Goal: Information Seeking & Learning: Learn about a topic

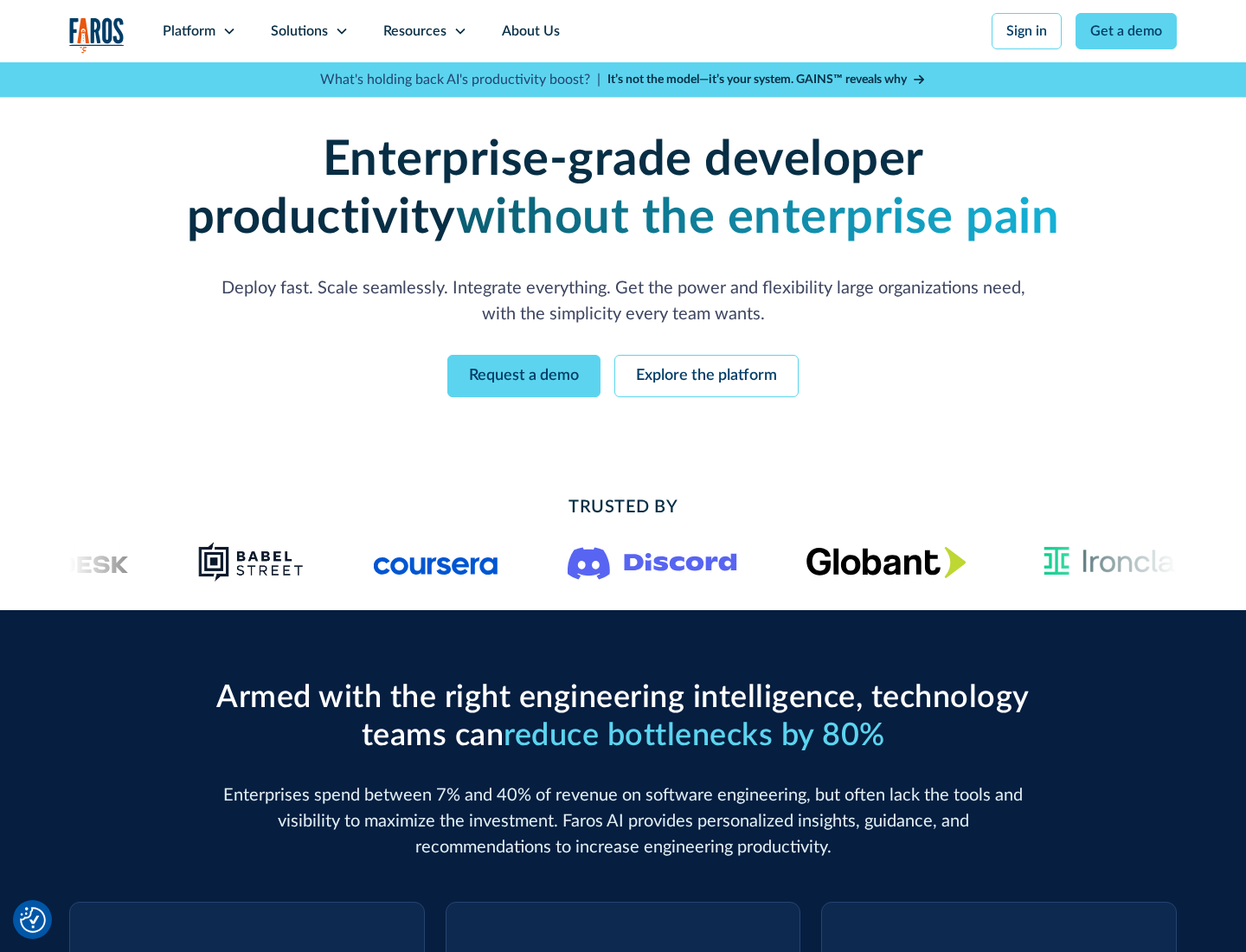
click at [228, 32] on icon at bounding box center [230, 32] width 14 height 14
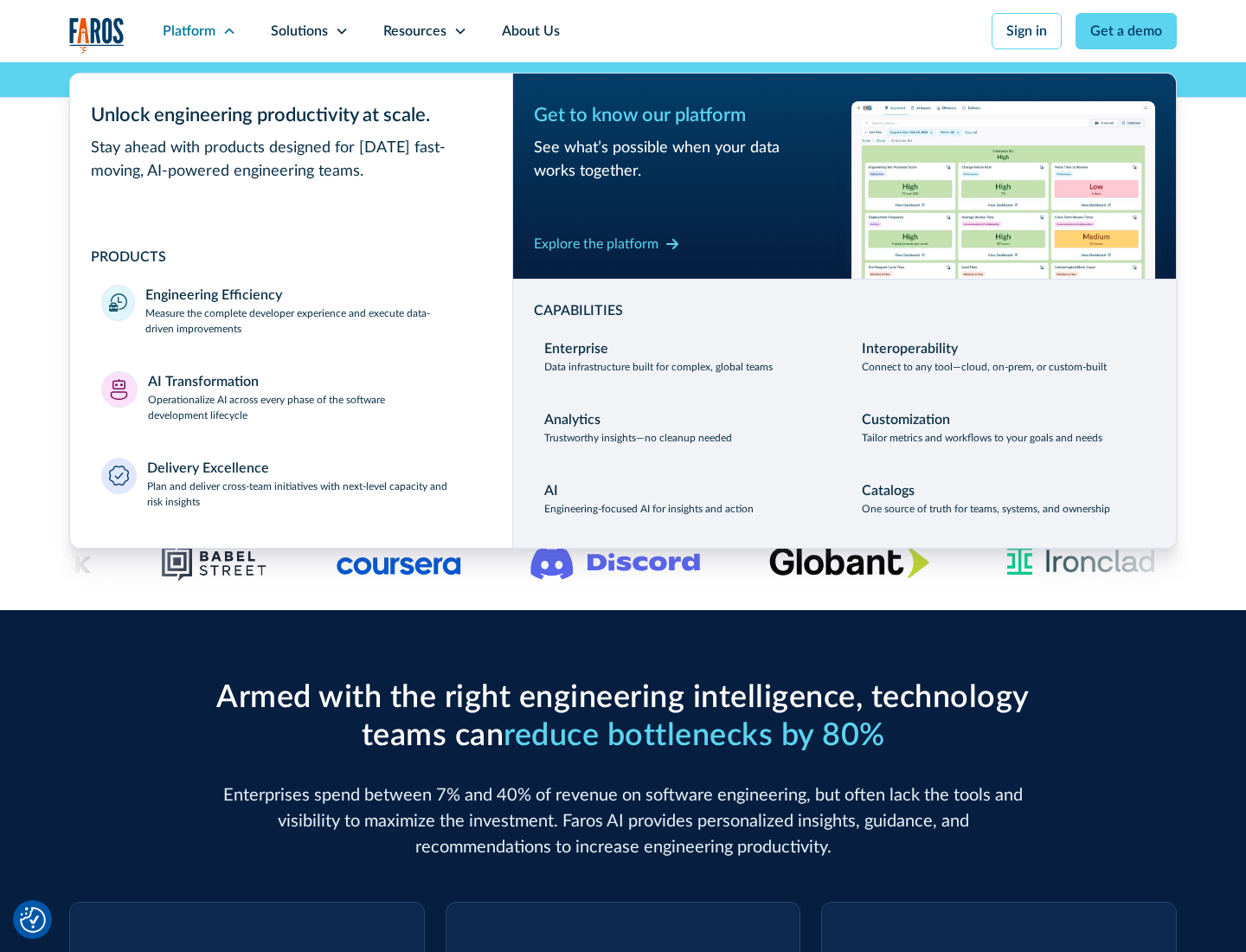
click at [313, 320] on p "Measure the complete developer experience and execute data-driven improvements" at bounding box center [313, 321] width 336 height 32
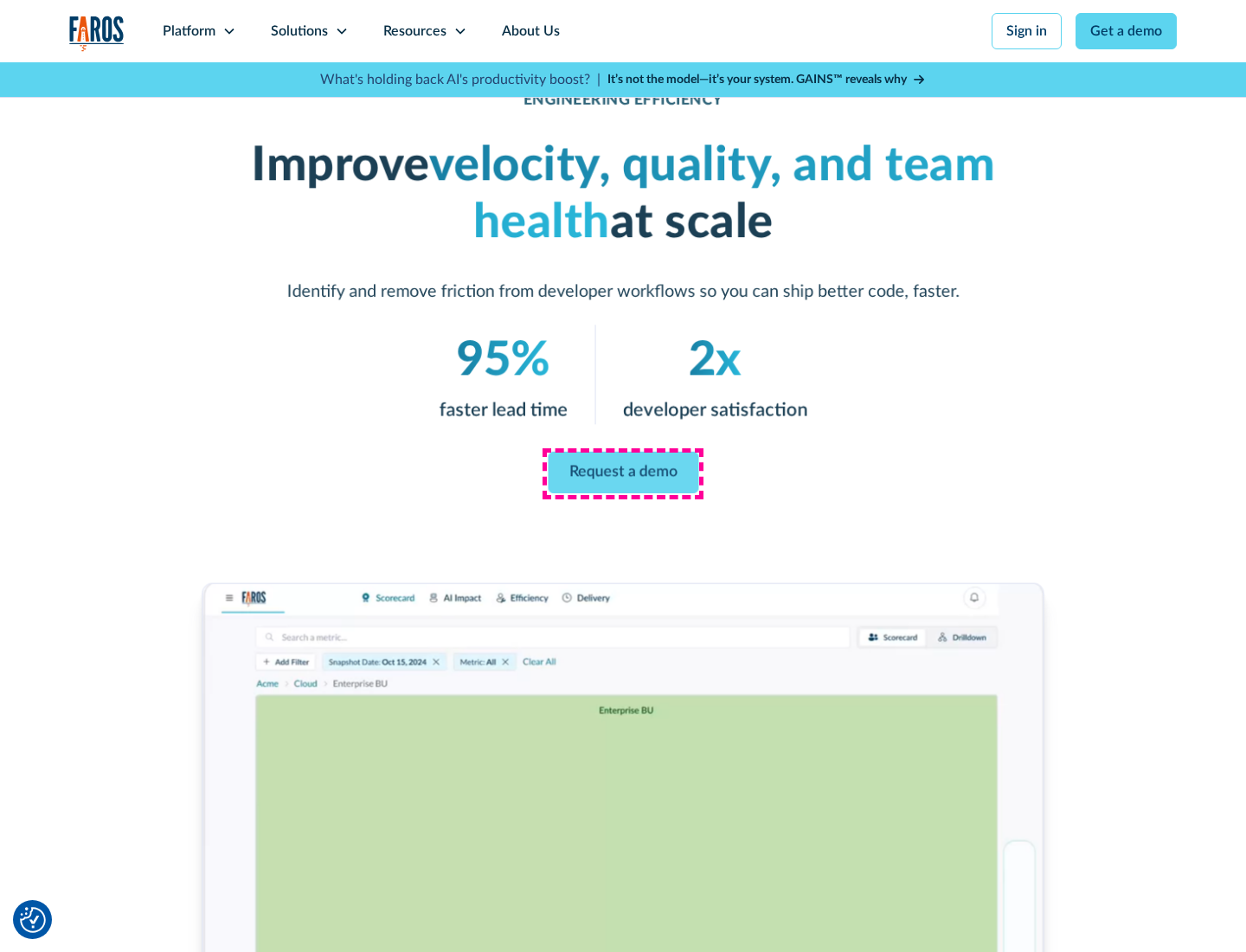
click at [623, 473] on link "Request a demo" at bounding box center [623, 472] width 151 height 41
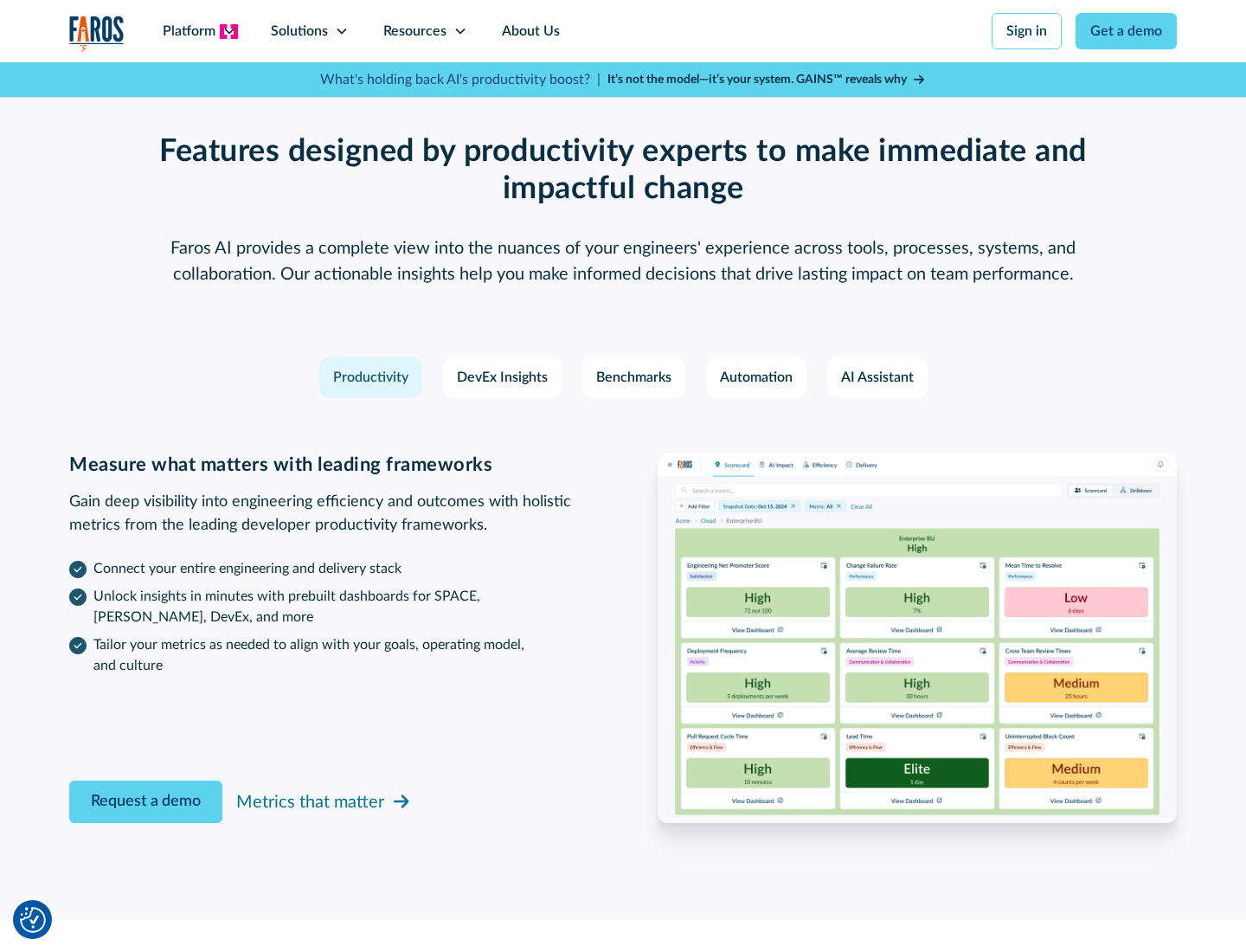
click at [228, 32] on icon at bounding box center [230, 32] width 14 height 14
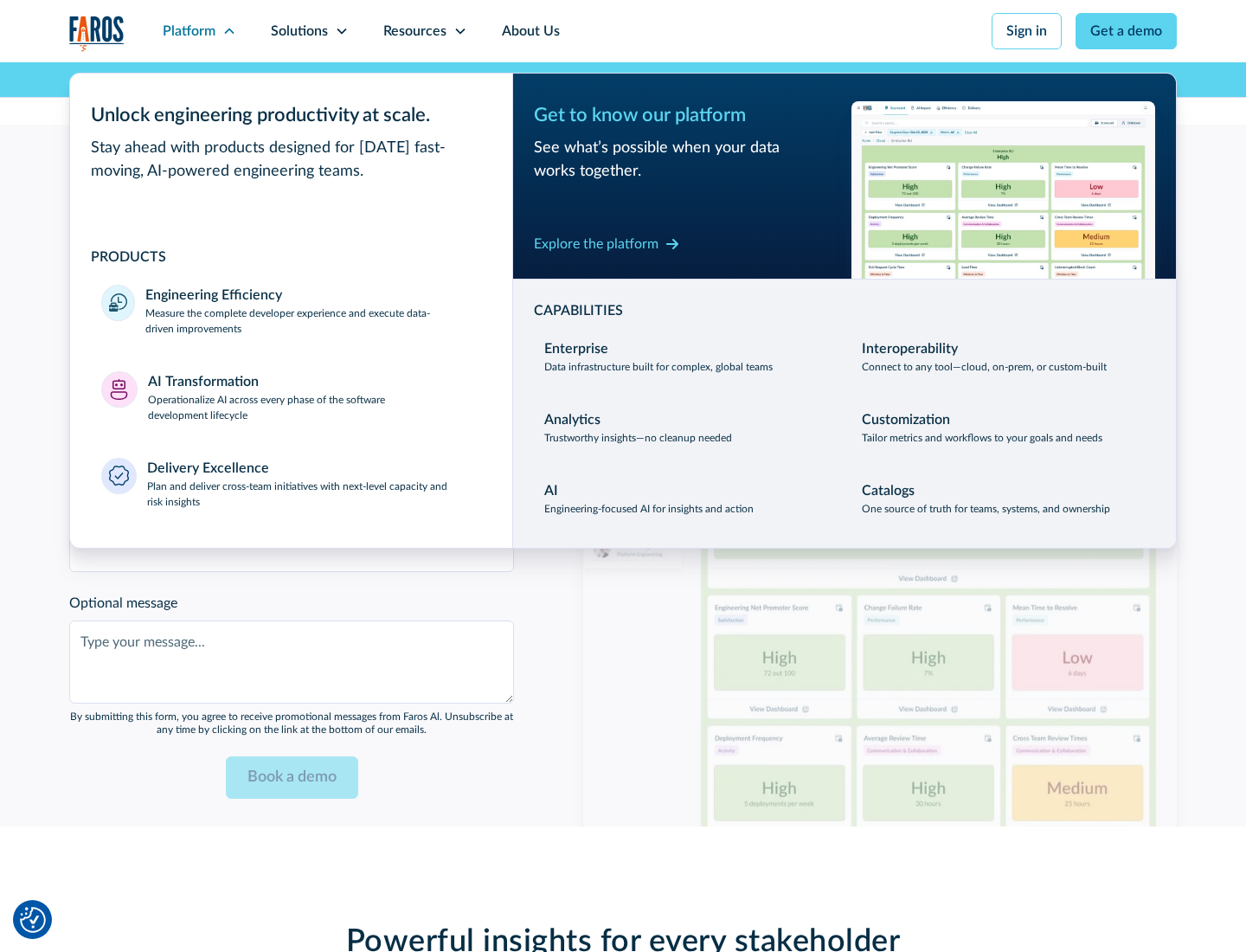
scroll to position [3797, 0]
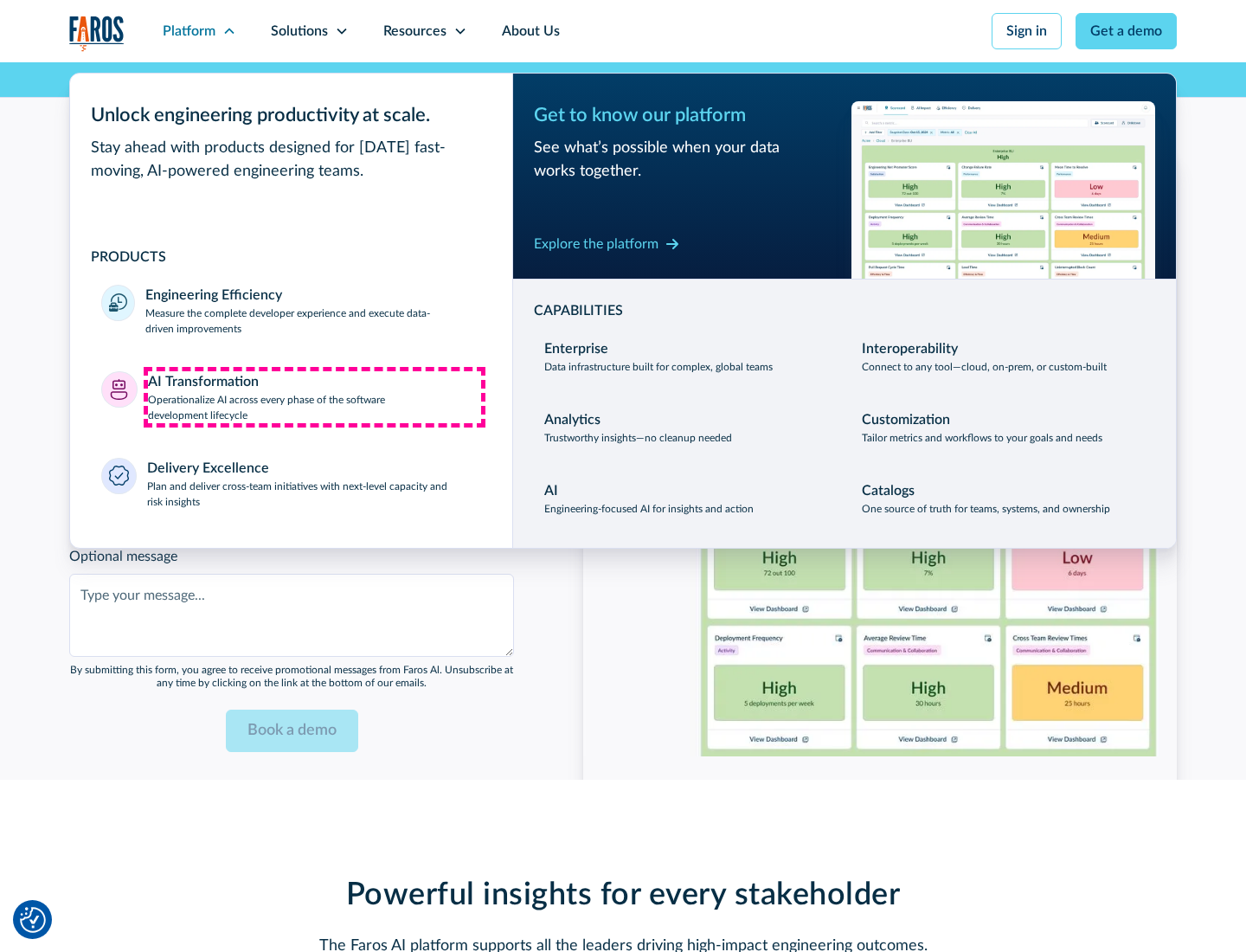
click at [314, 397] on p "Operationalize AI across every phase of the software development lifecycle" at bounding box center [315, 408] width 334 height 32
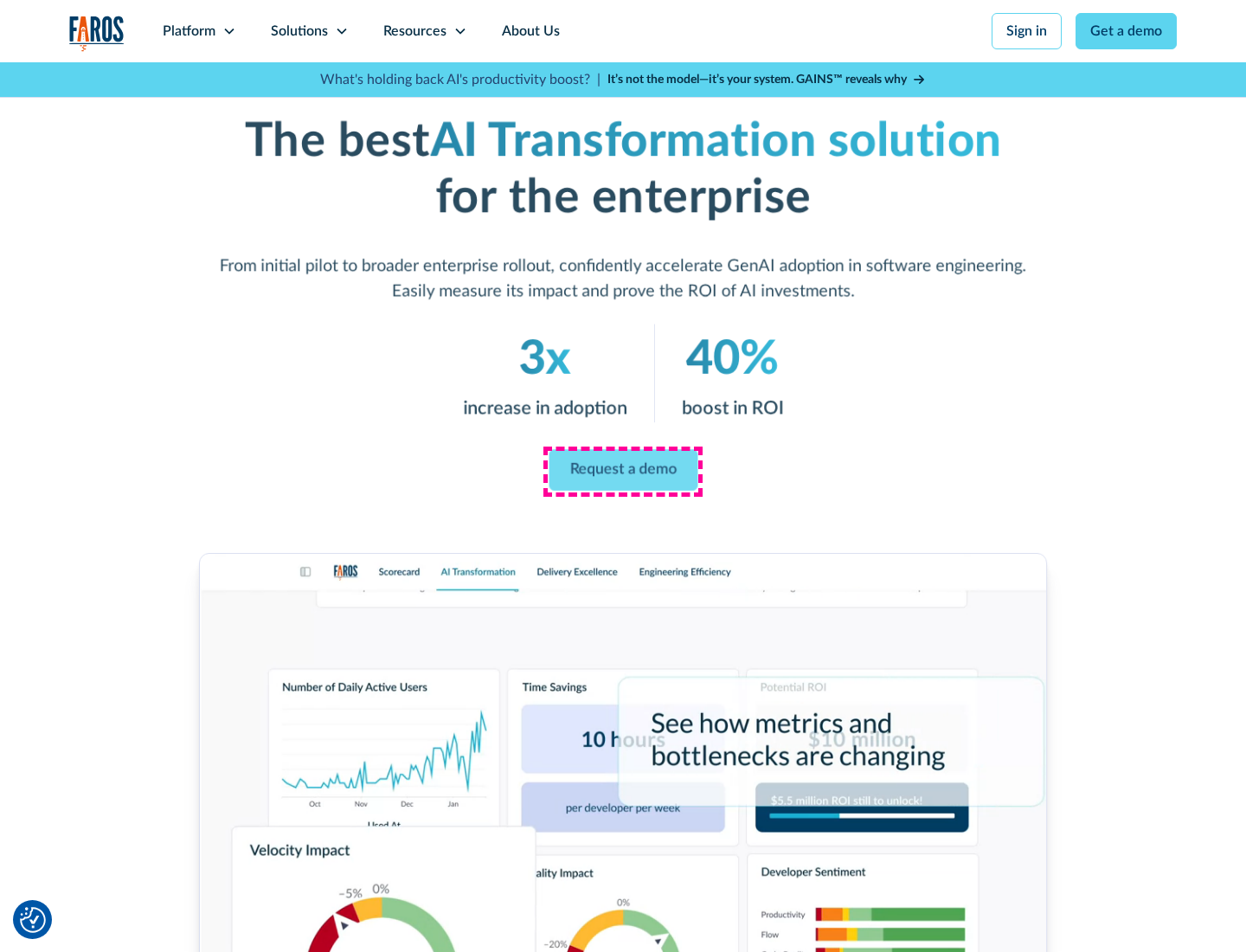
click at [623, 470] on link "Request a demo" at bounding box center [623, 470] width 149 height 41
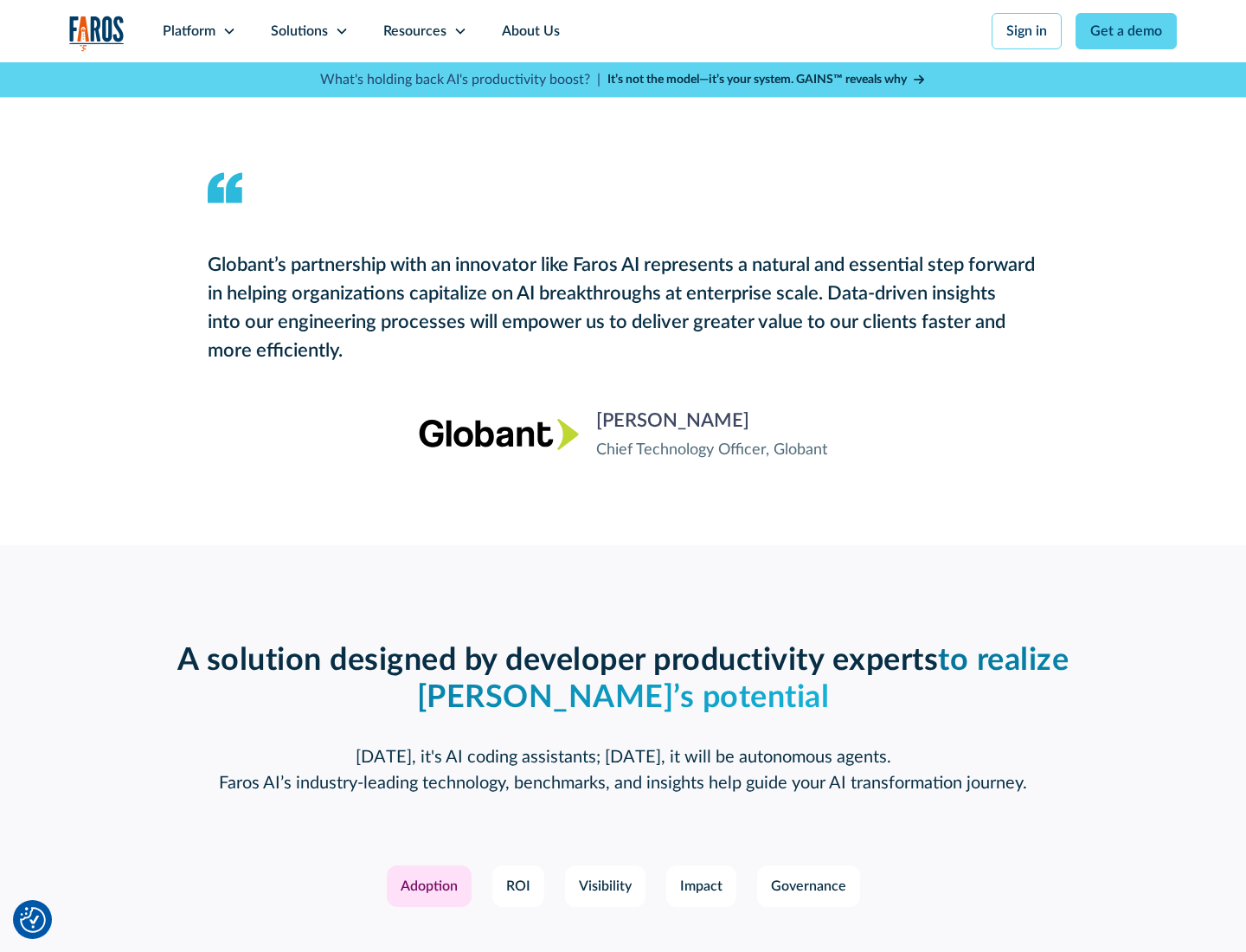
click at [199, 32] on div "Platform" at bounding box center [189, 32] width 53 height 21
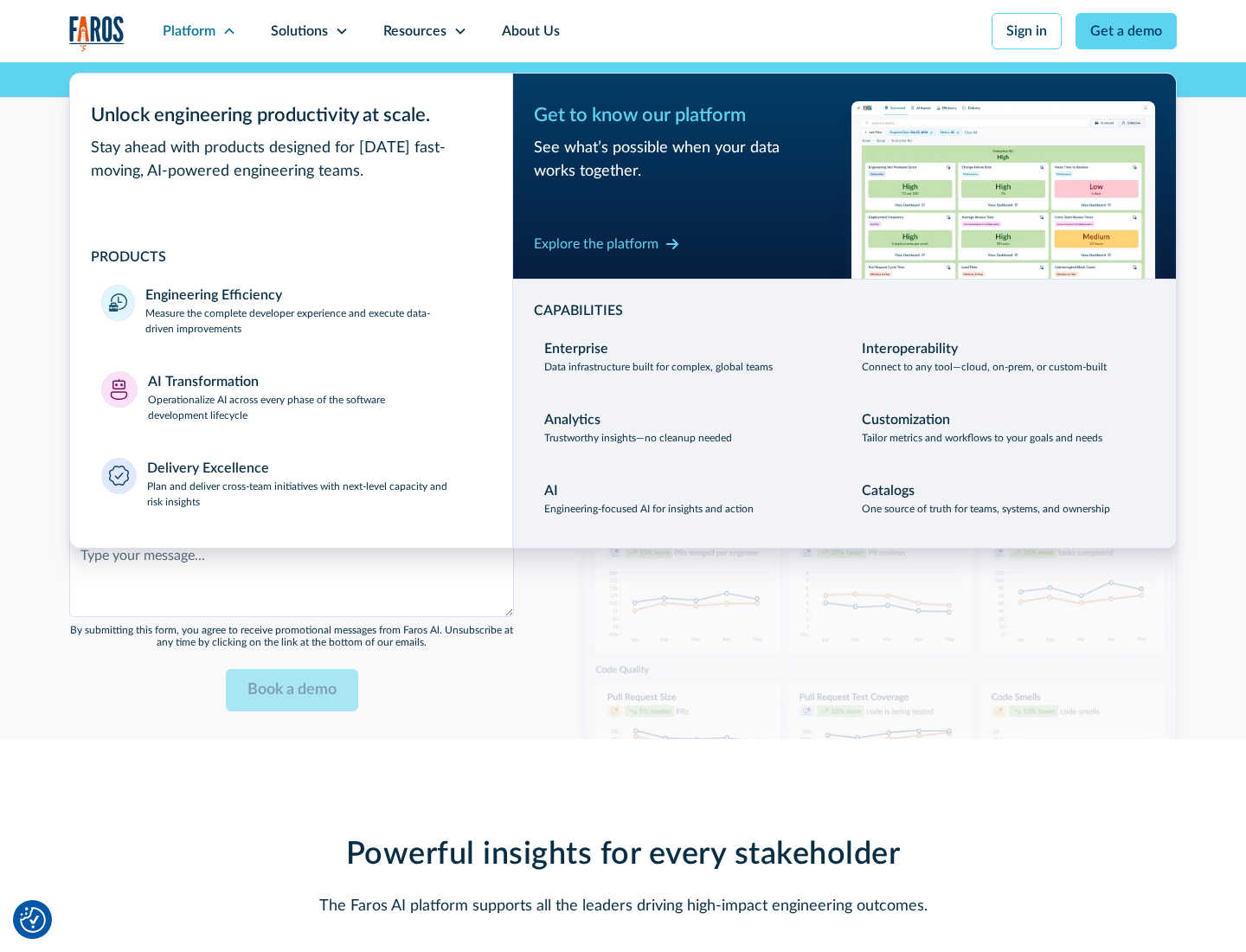
click at [597, 243] on div "Explore the platform" at bounding box center [597, 244] width 125 height 21
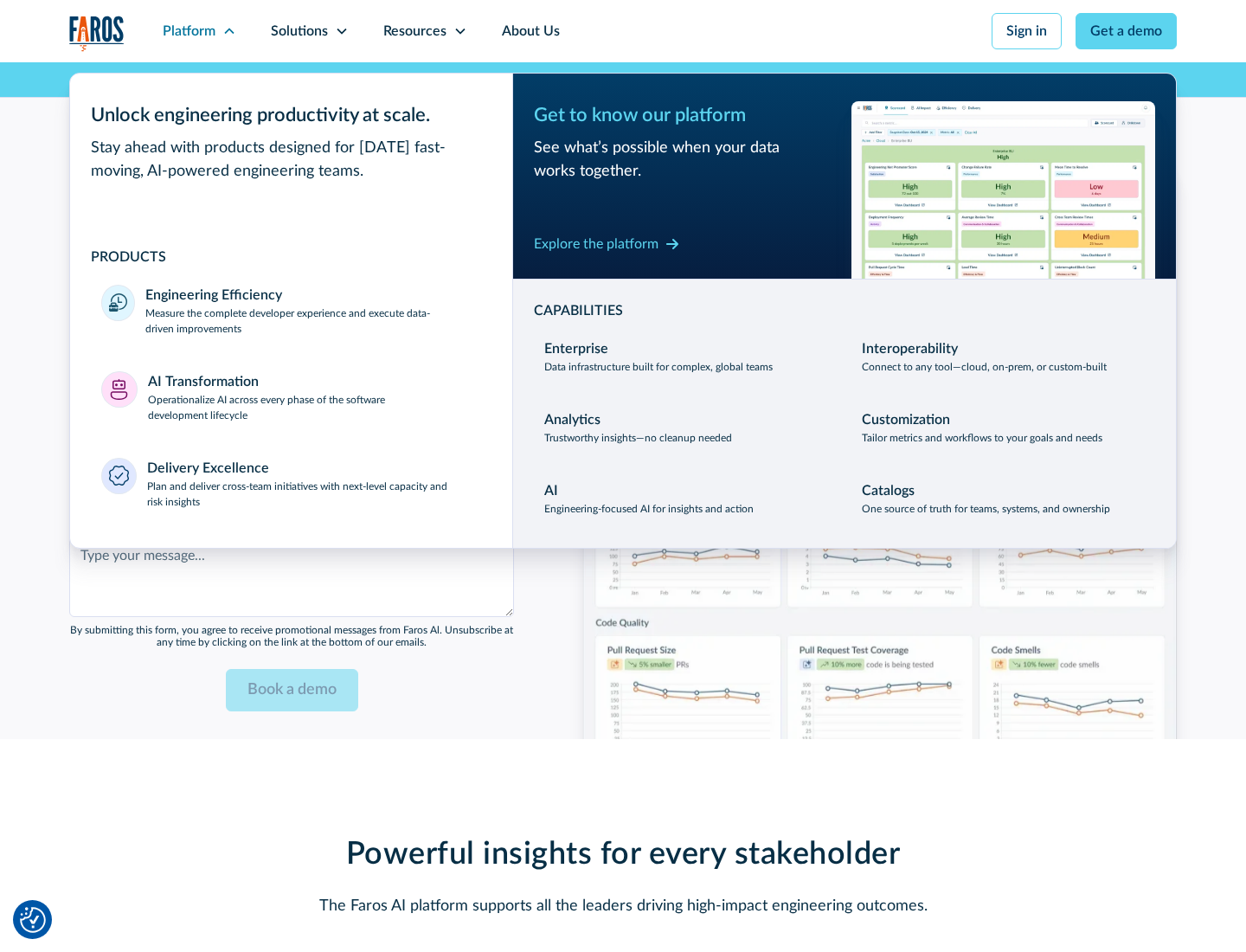
scroll to position [4213, 0]
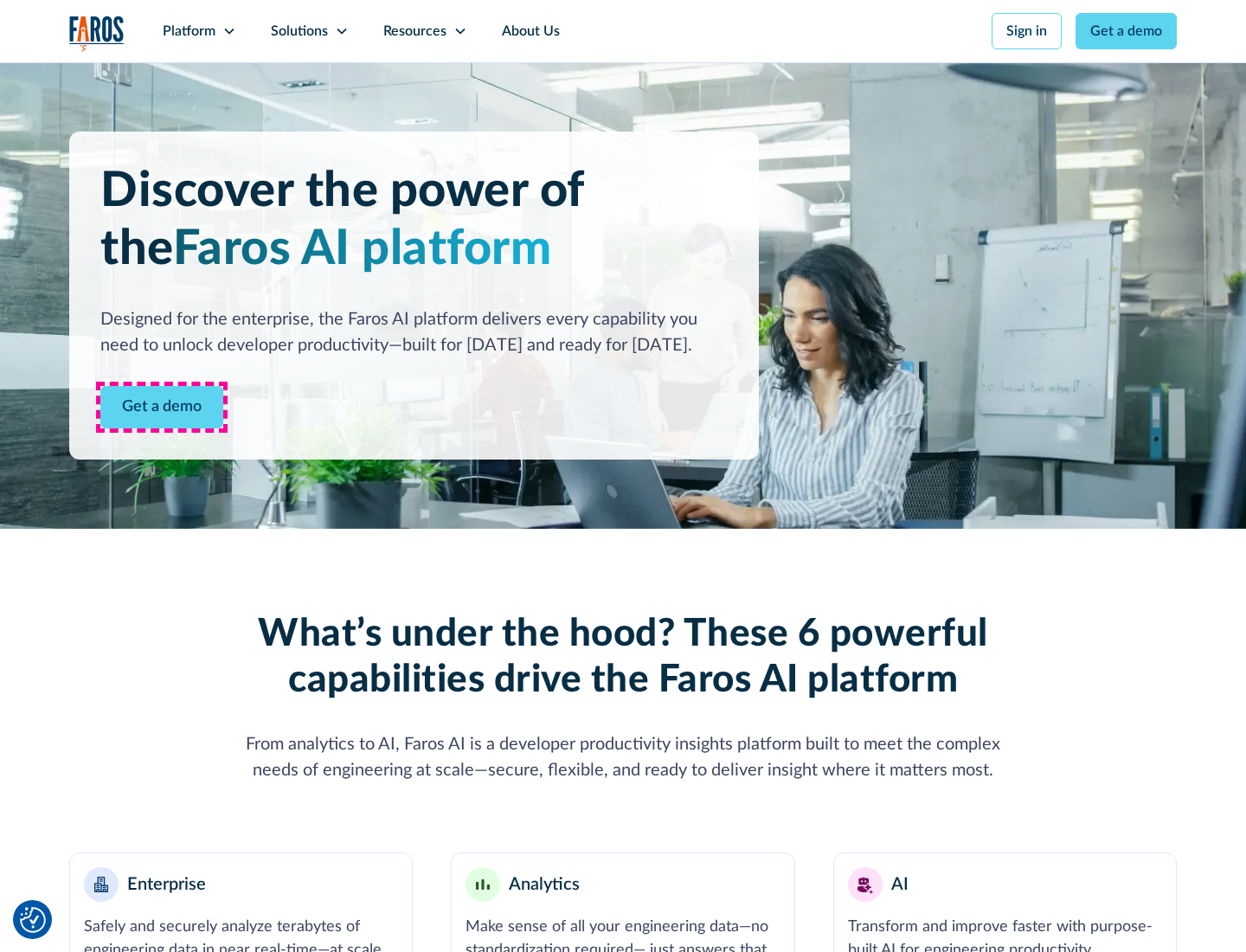
click at [161, 407] on link "Get a demo" at bounding box center [161, 407] width 123 height 42
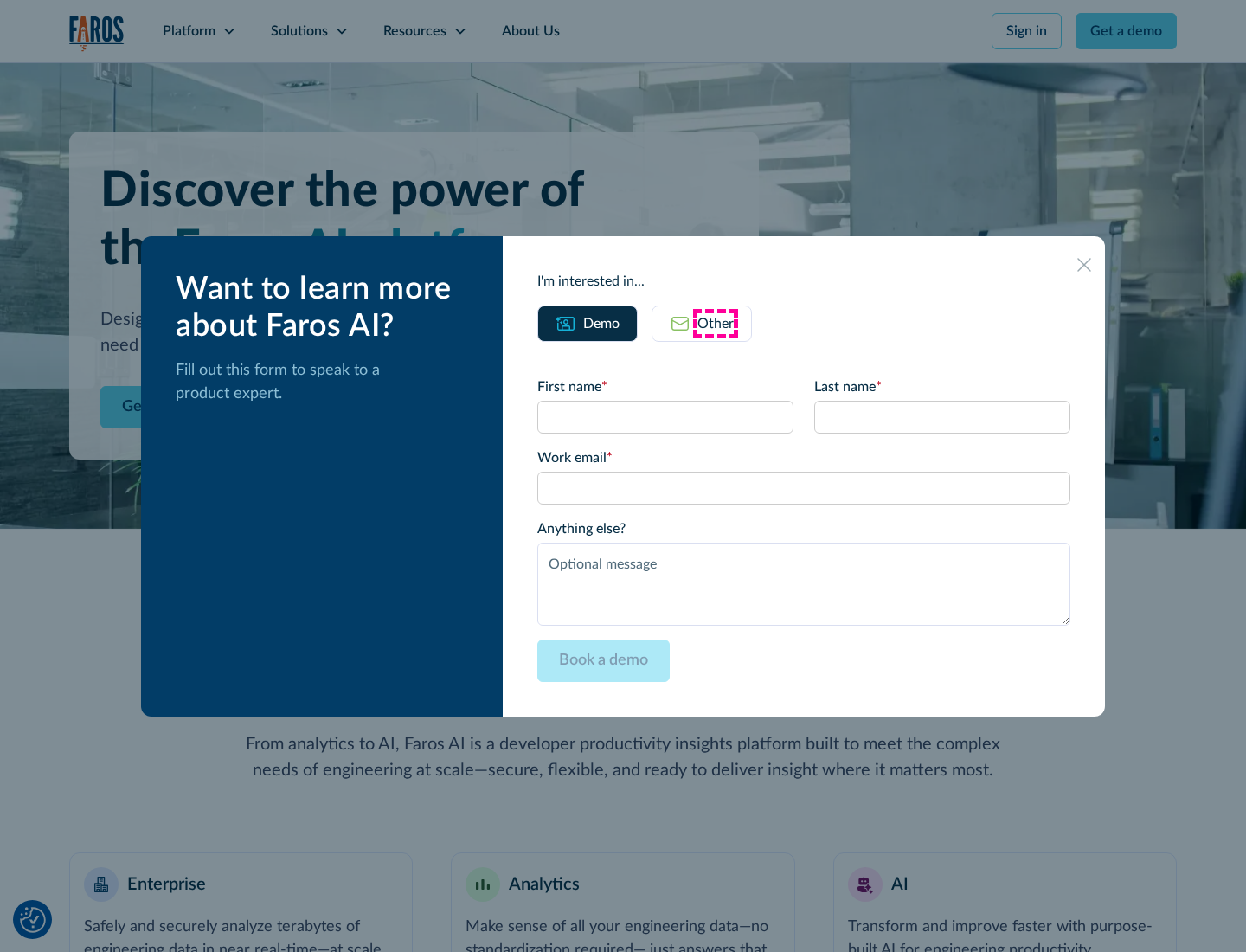
click at [716, 323] on div "Other" at bounding box center [715, 324] width 36 height 21
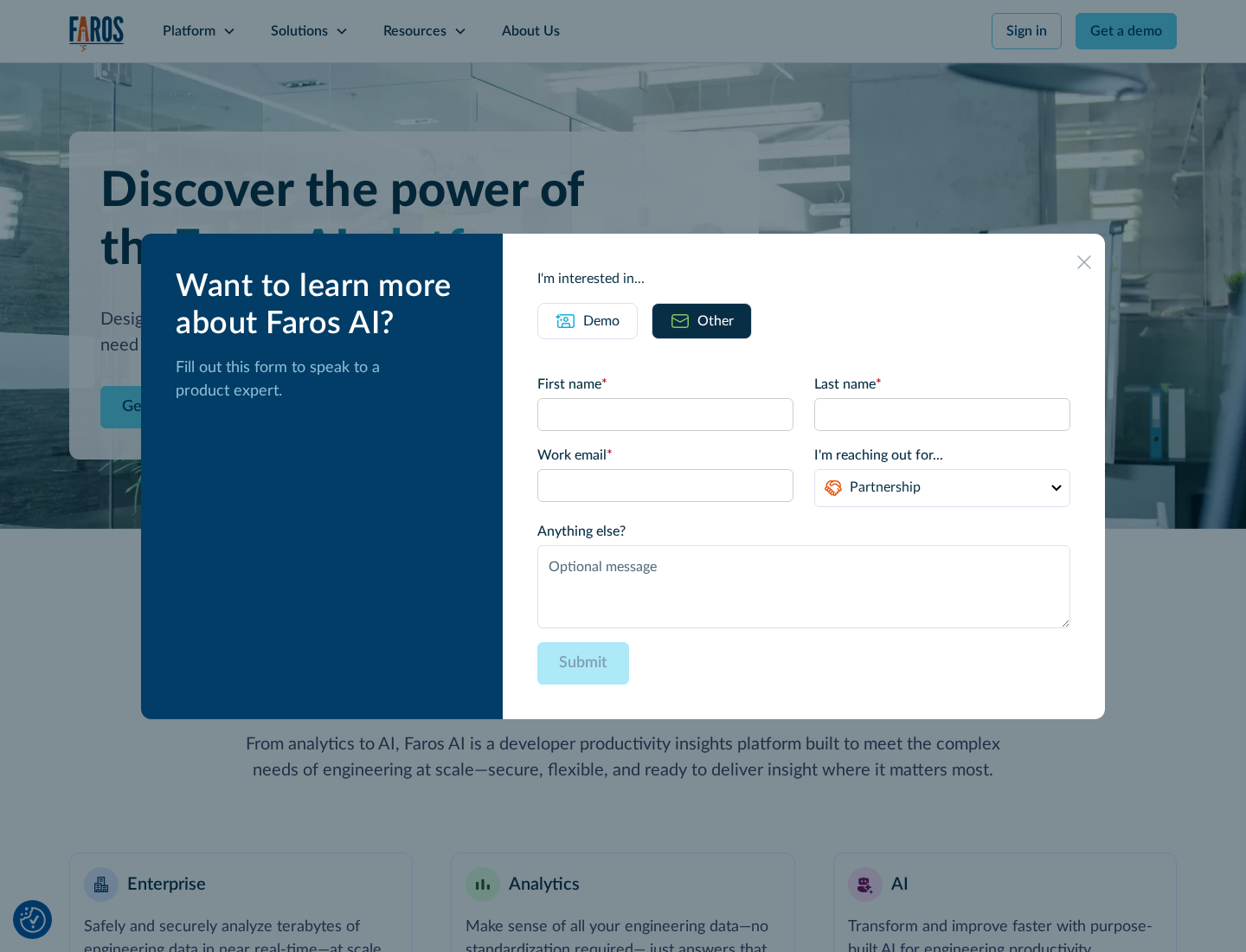
click at [602, 320] on div "Demo" at bounding box center [601, 321] width 36 height 21
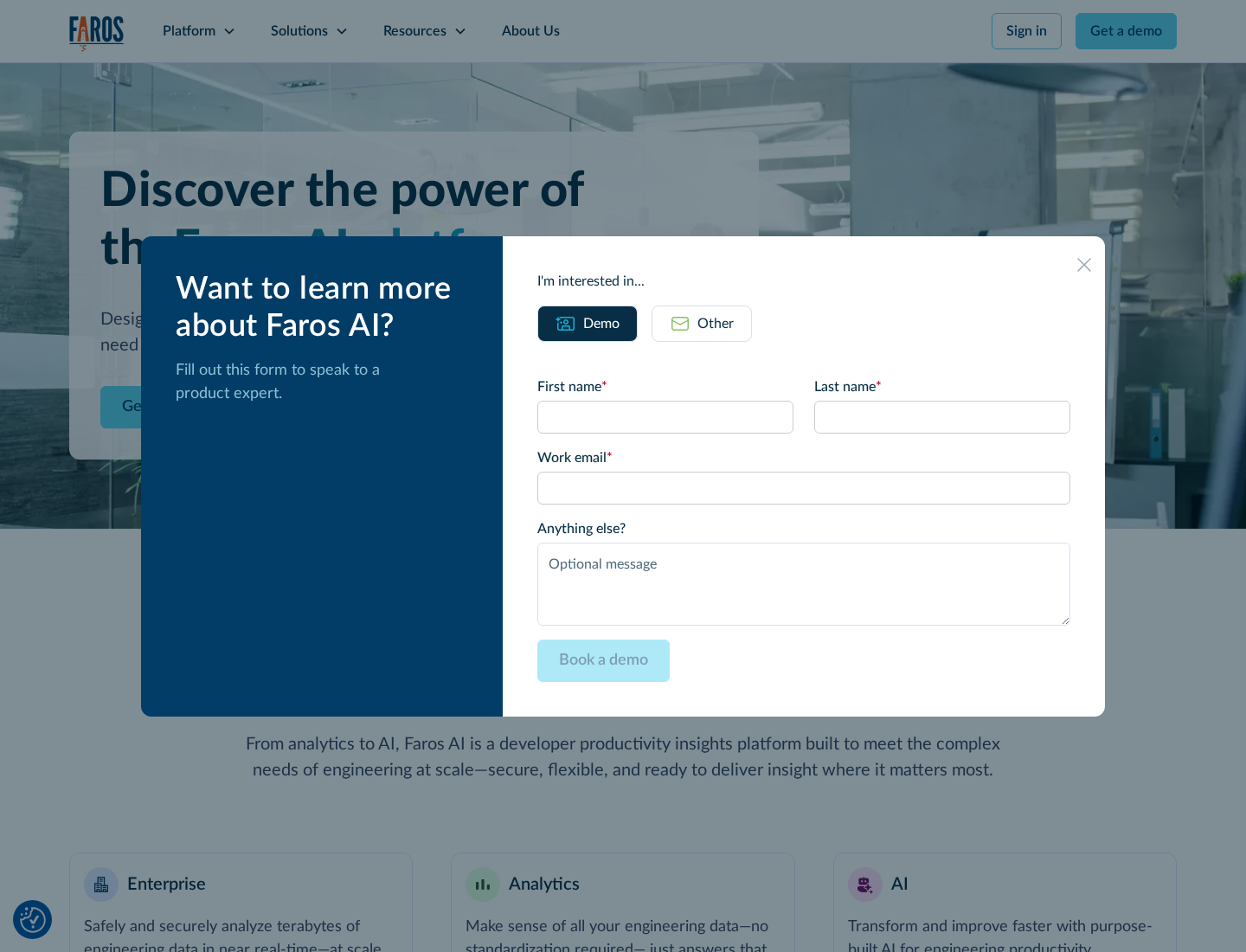
click at [1085, 264] on icon at bounding box center [1085, 265] width 14 height 14
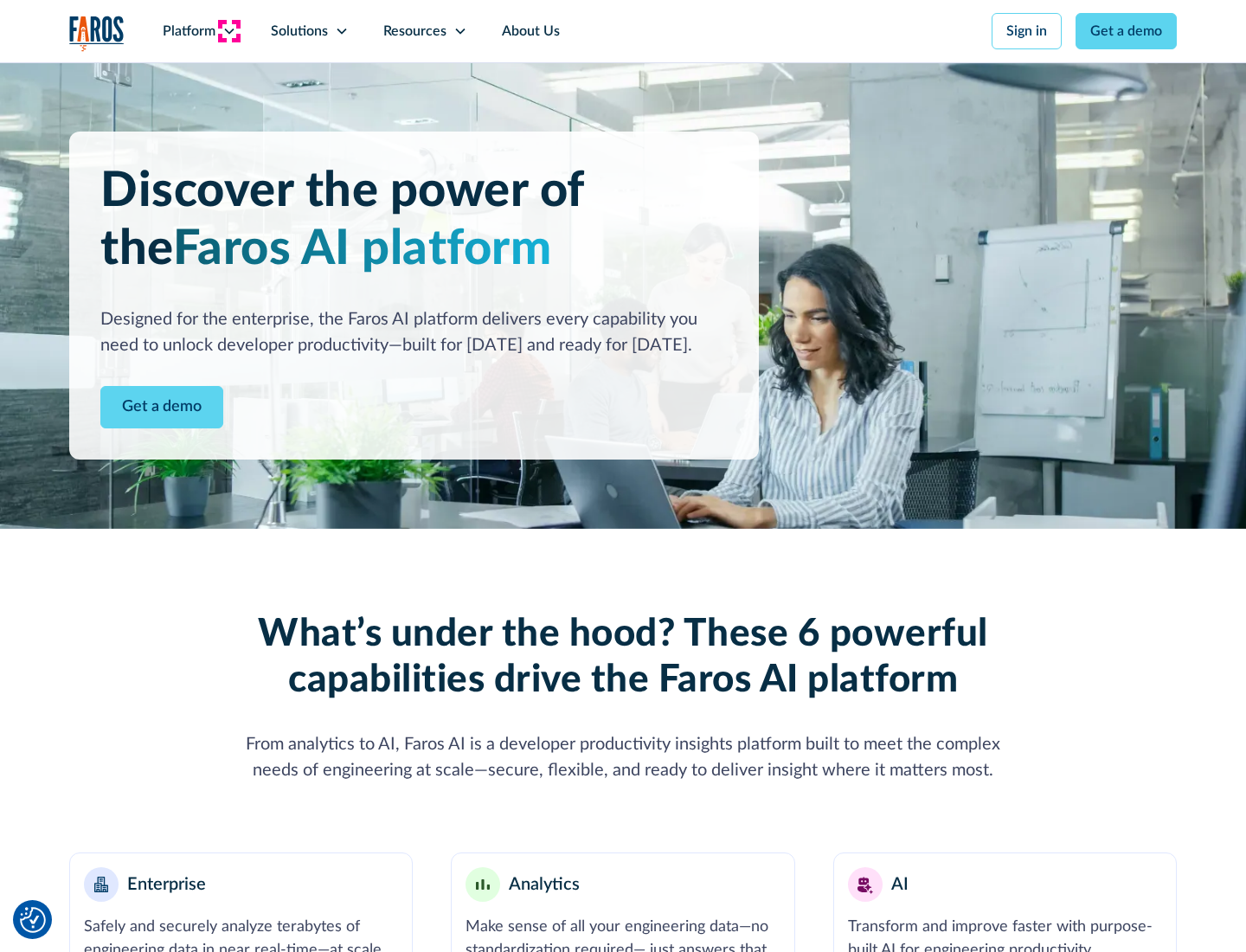
click at [228, 32] on icon at bounding box center [230, 32] width 14 height 14
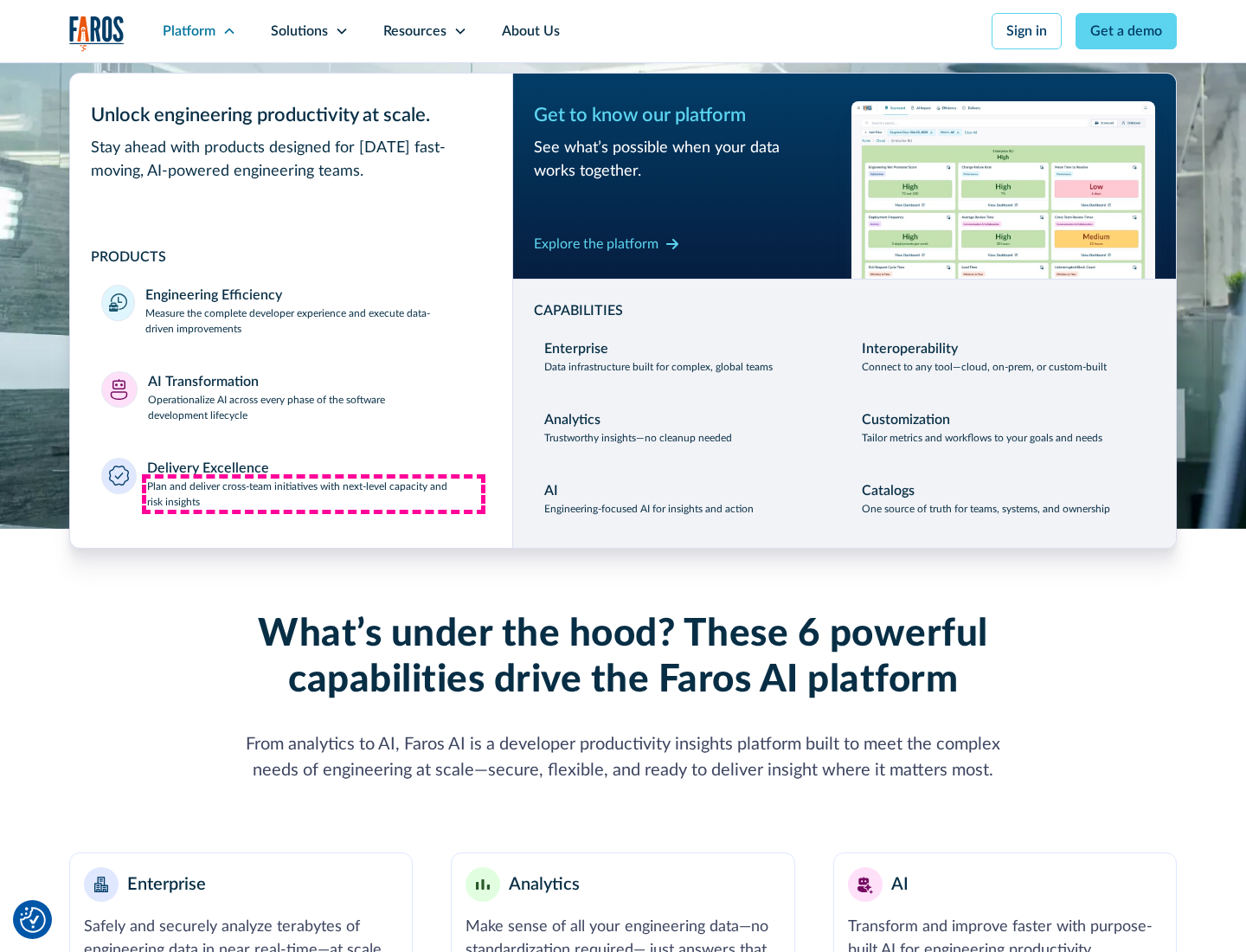
click at [313, 493] on p "Plan and deliver cross-team initiatives with next-level capacity and risk insig…" at bounding box center [315, 494] width 335 height 32
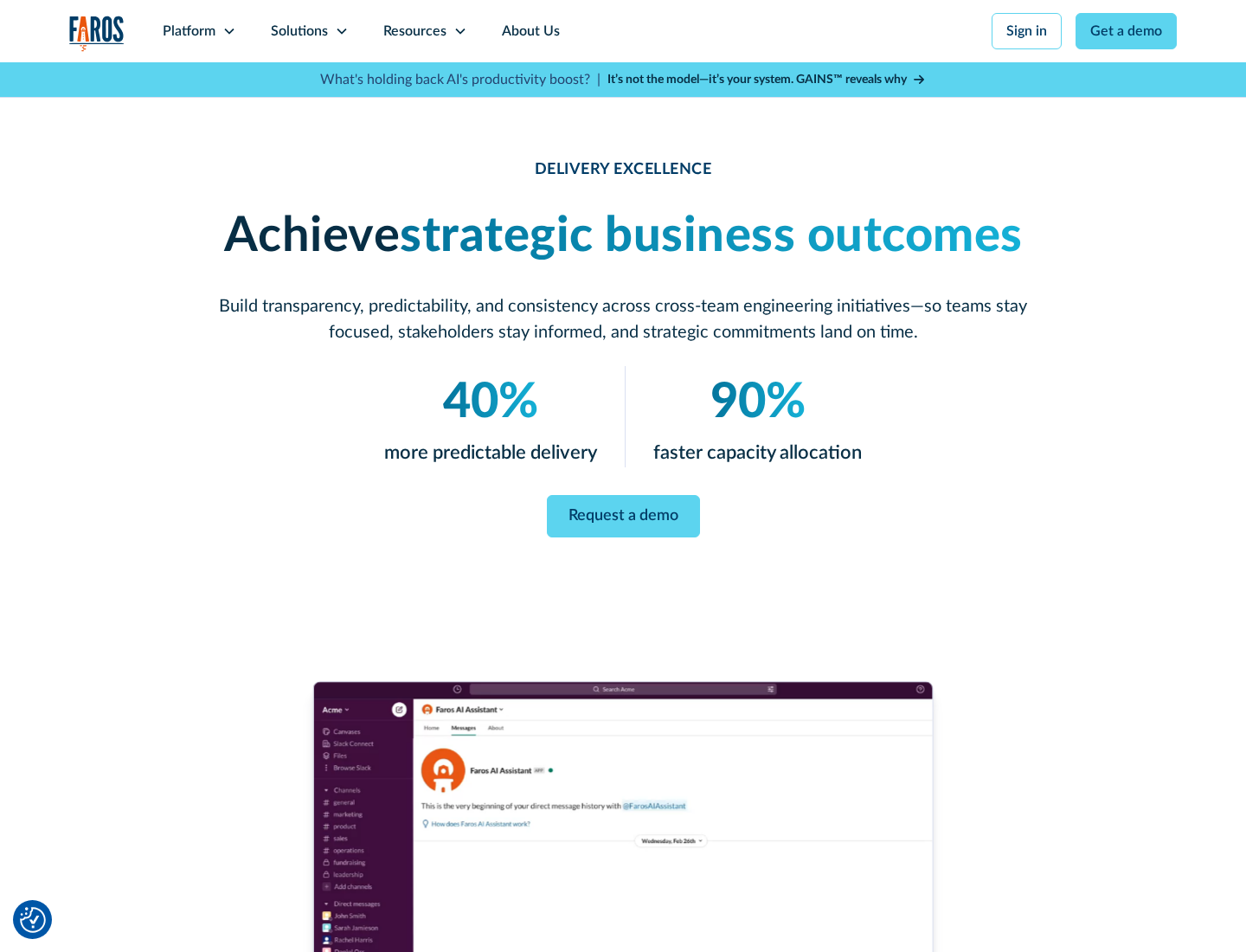
click at [341, 32] on icon at bounding box center [342, 32] width 14 height 14
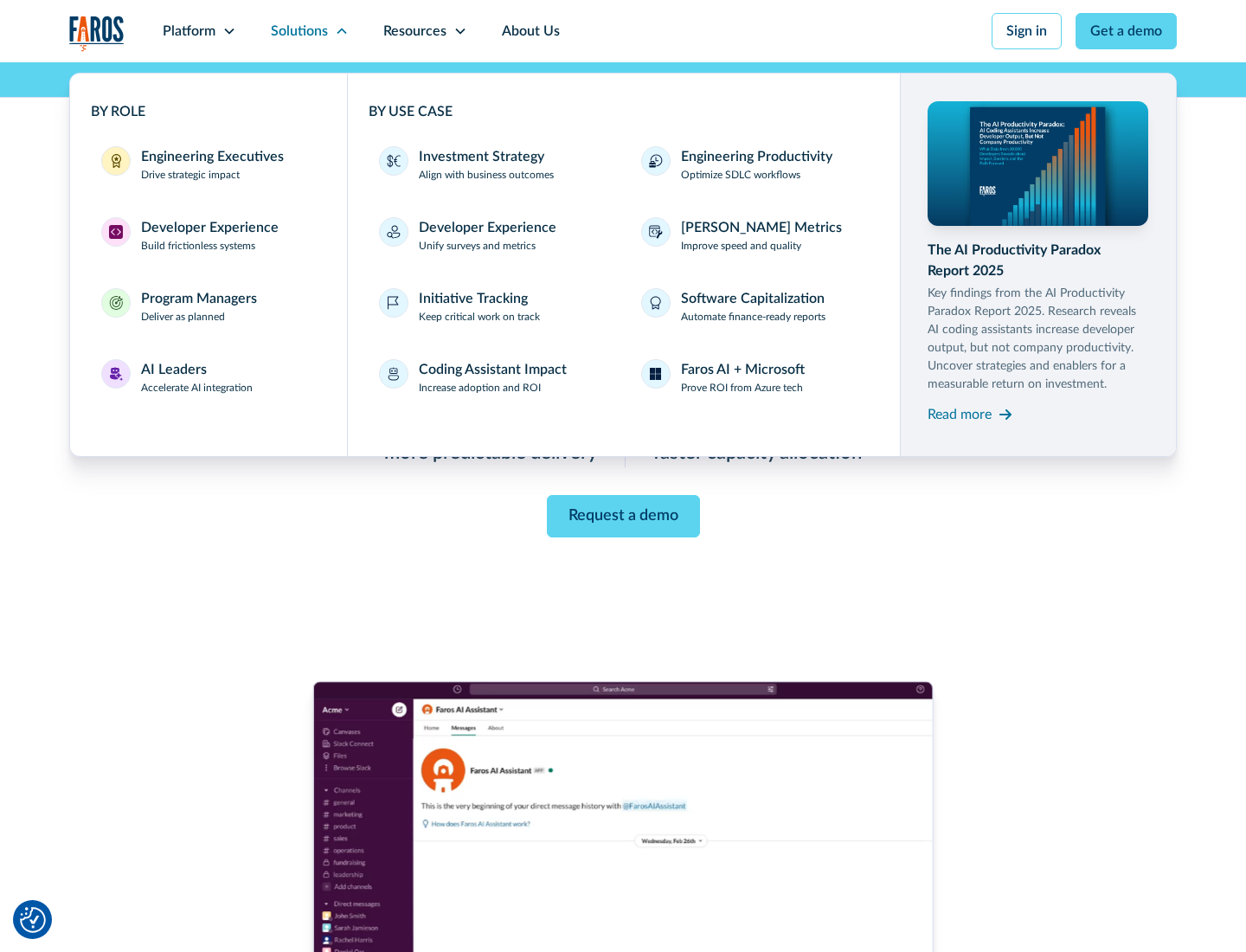
click at [208, 164] on div "Engineering Executives" at bounding box center [212, 157] width 143 height 21
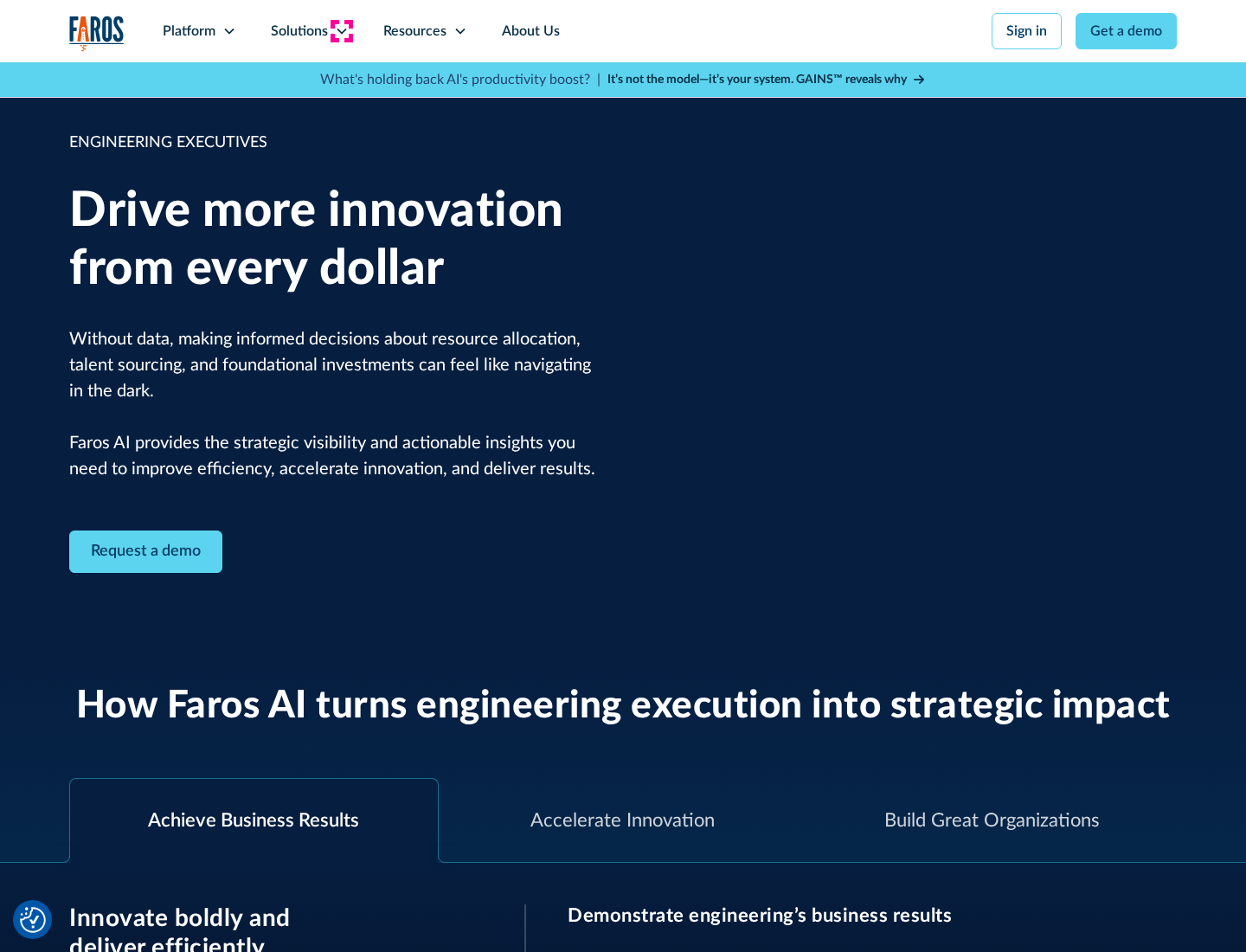
click at [341, 32] on icon at bounding box center [342, 32] width 14 height 14
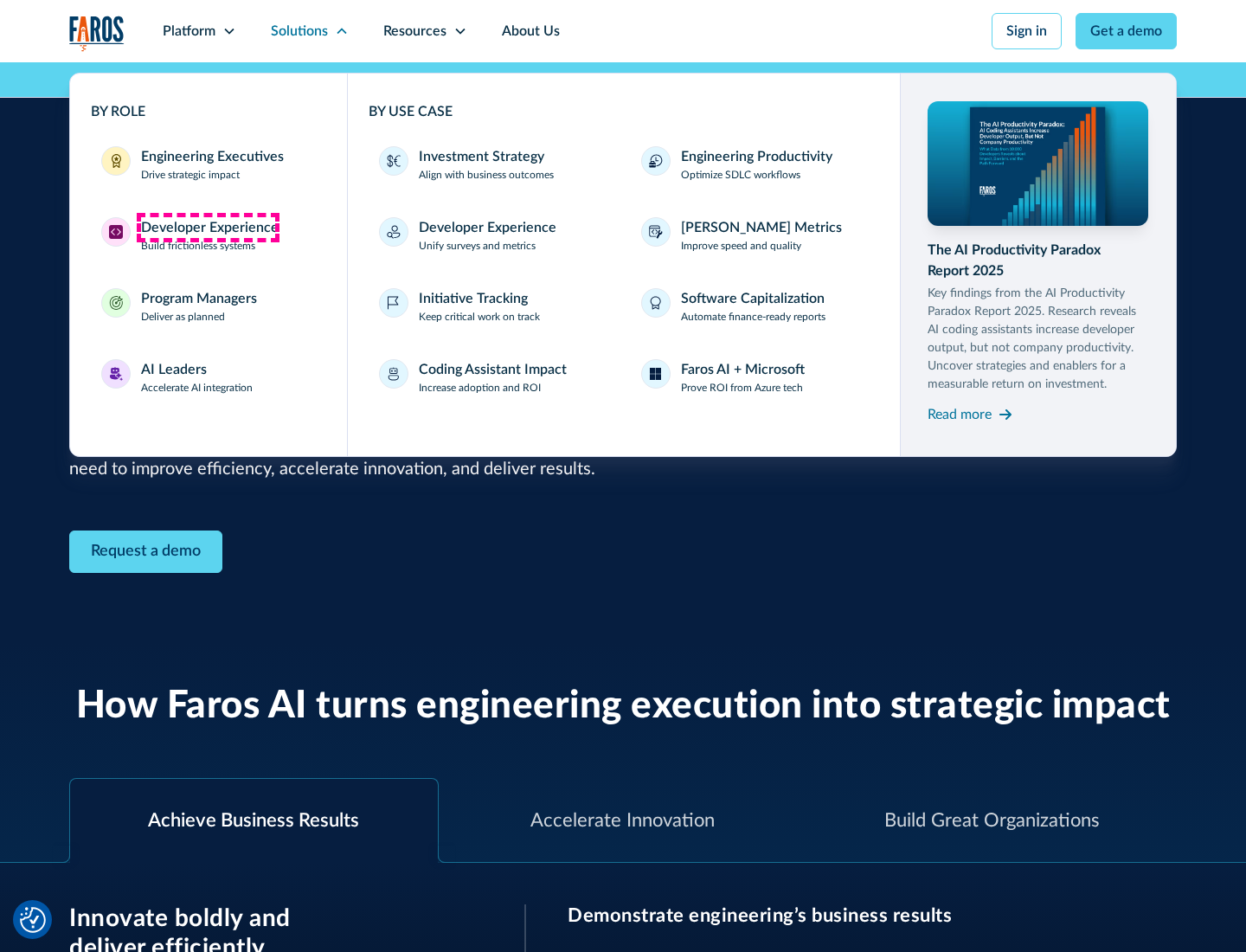
click at [208, 227] on div "Developer Experience" at bounding box center [210, 228] width 138 height 21
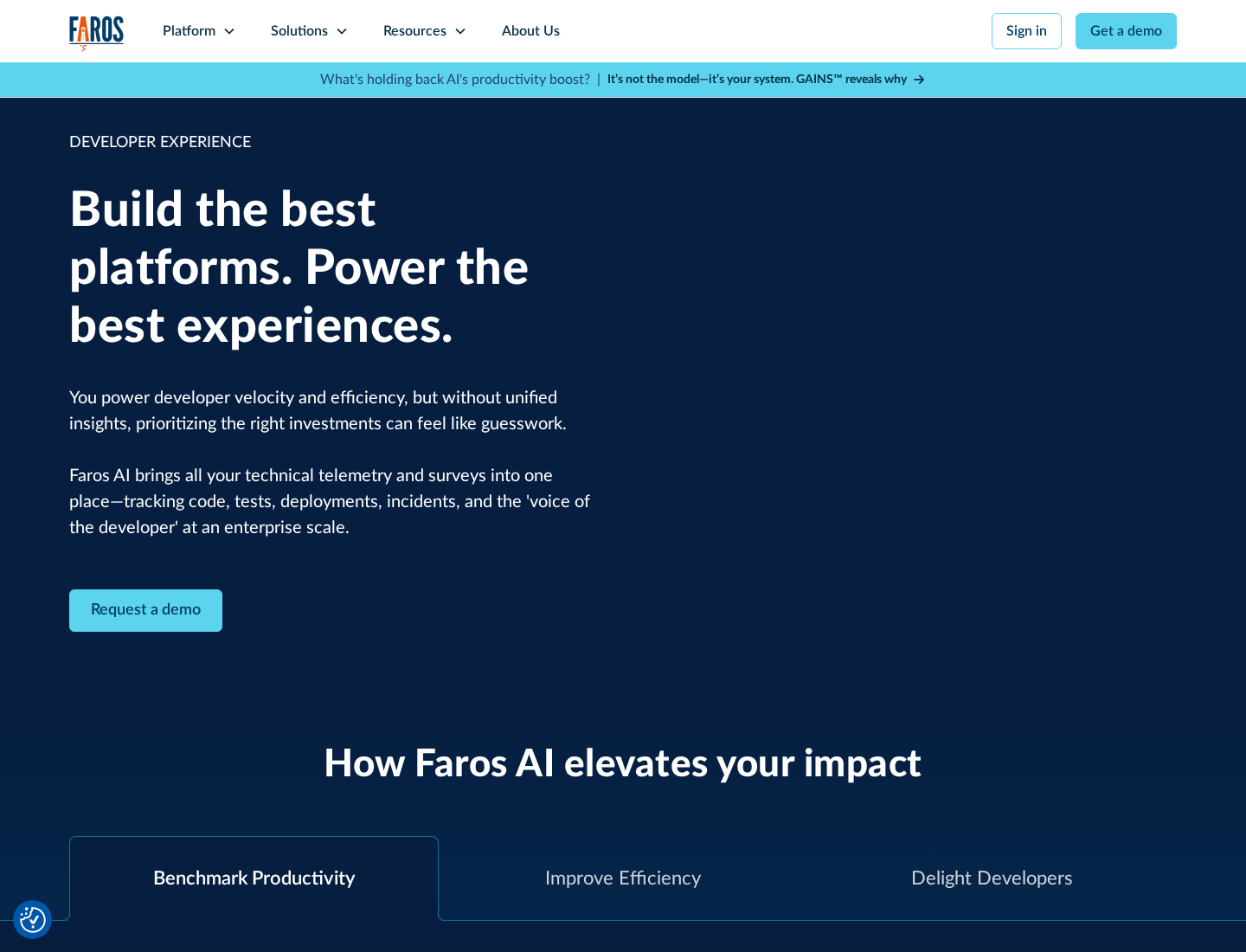
click at [309, 32] on div "Solutions" at bounding box center [299, 32] width 57 height 21
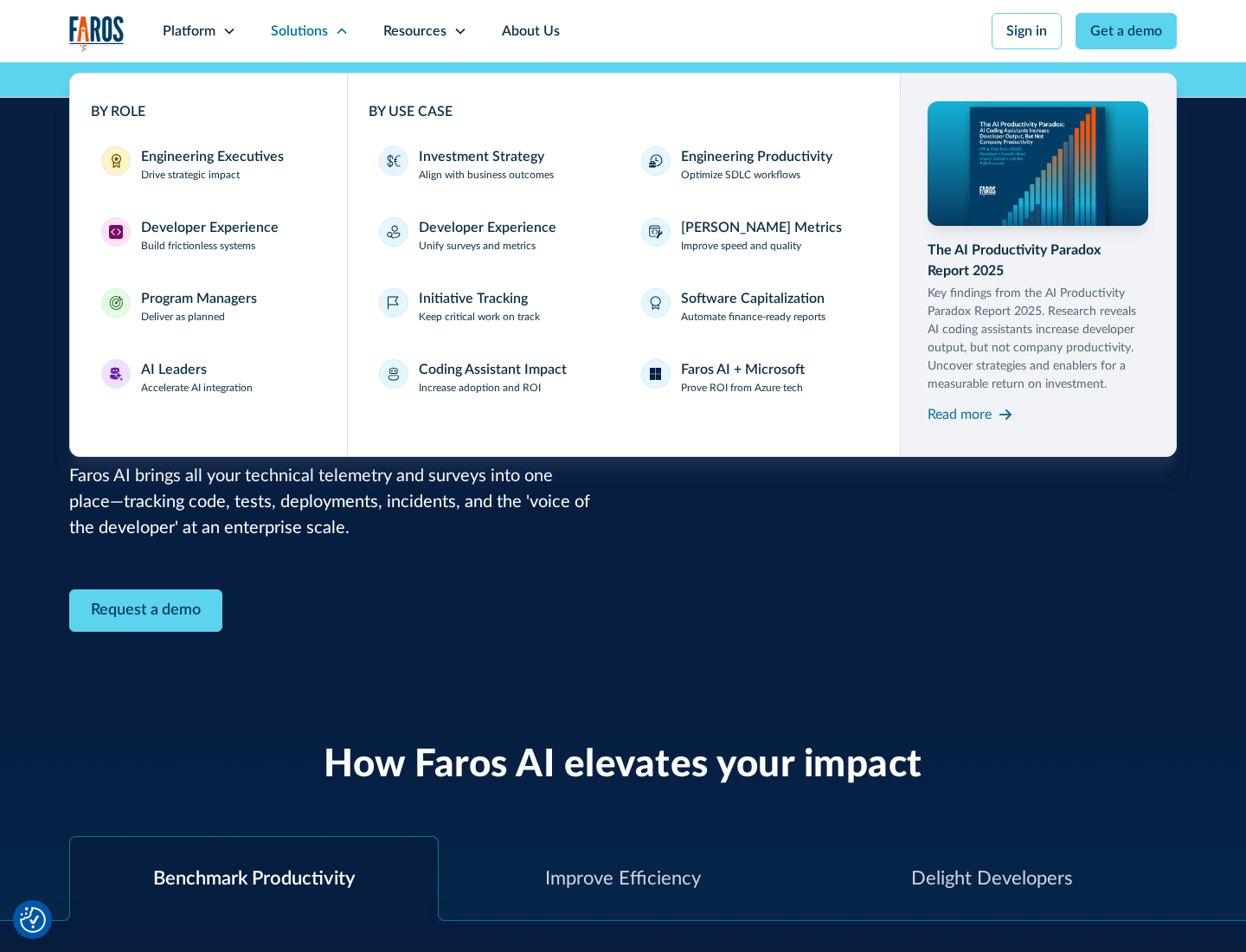
click at [198, 306] on div "Program Managers" at bounding box center [199, 298] width 116 height 21
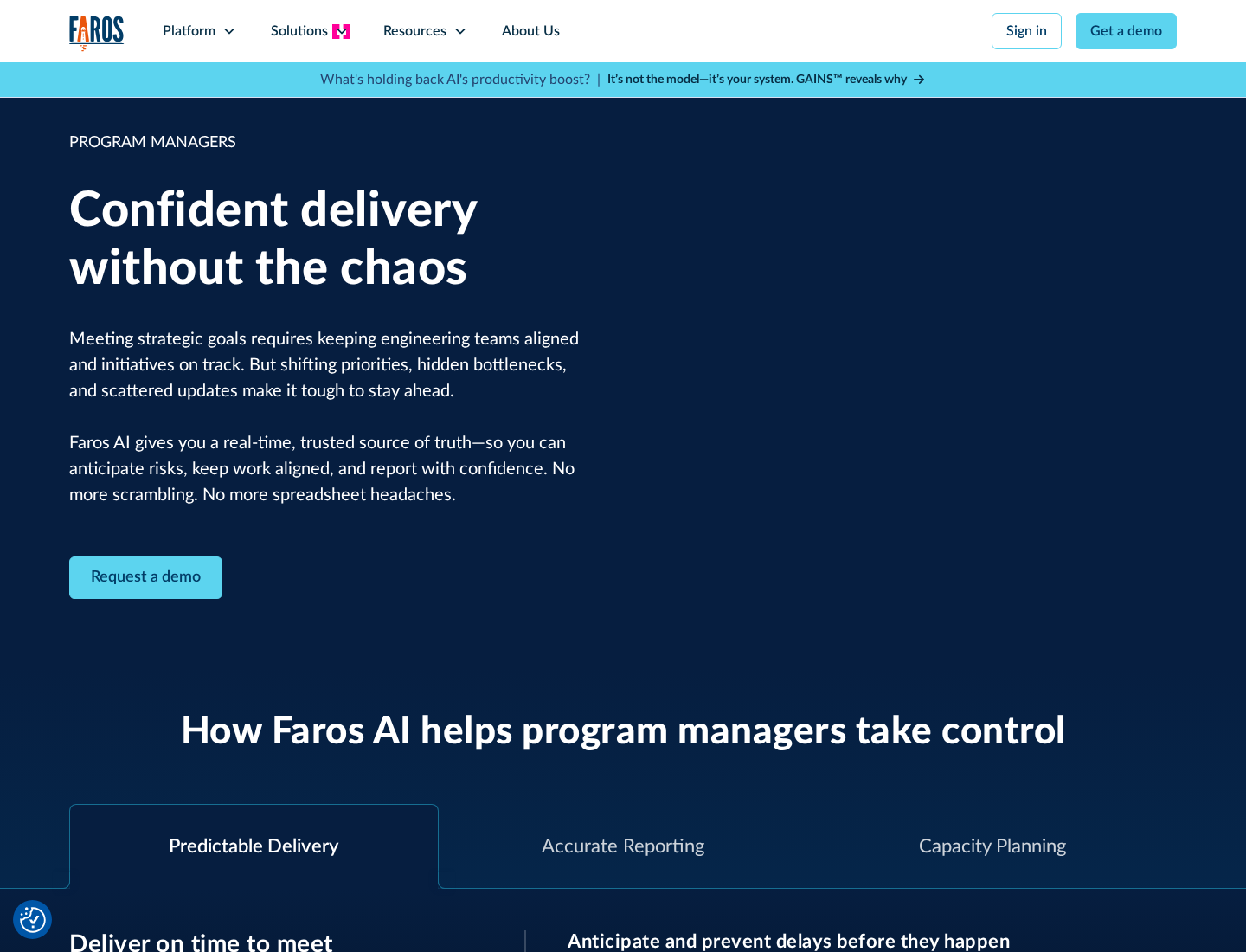
click at [341, 32] on icon at bounding box center [342, 32] width 14 height 14
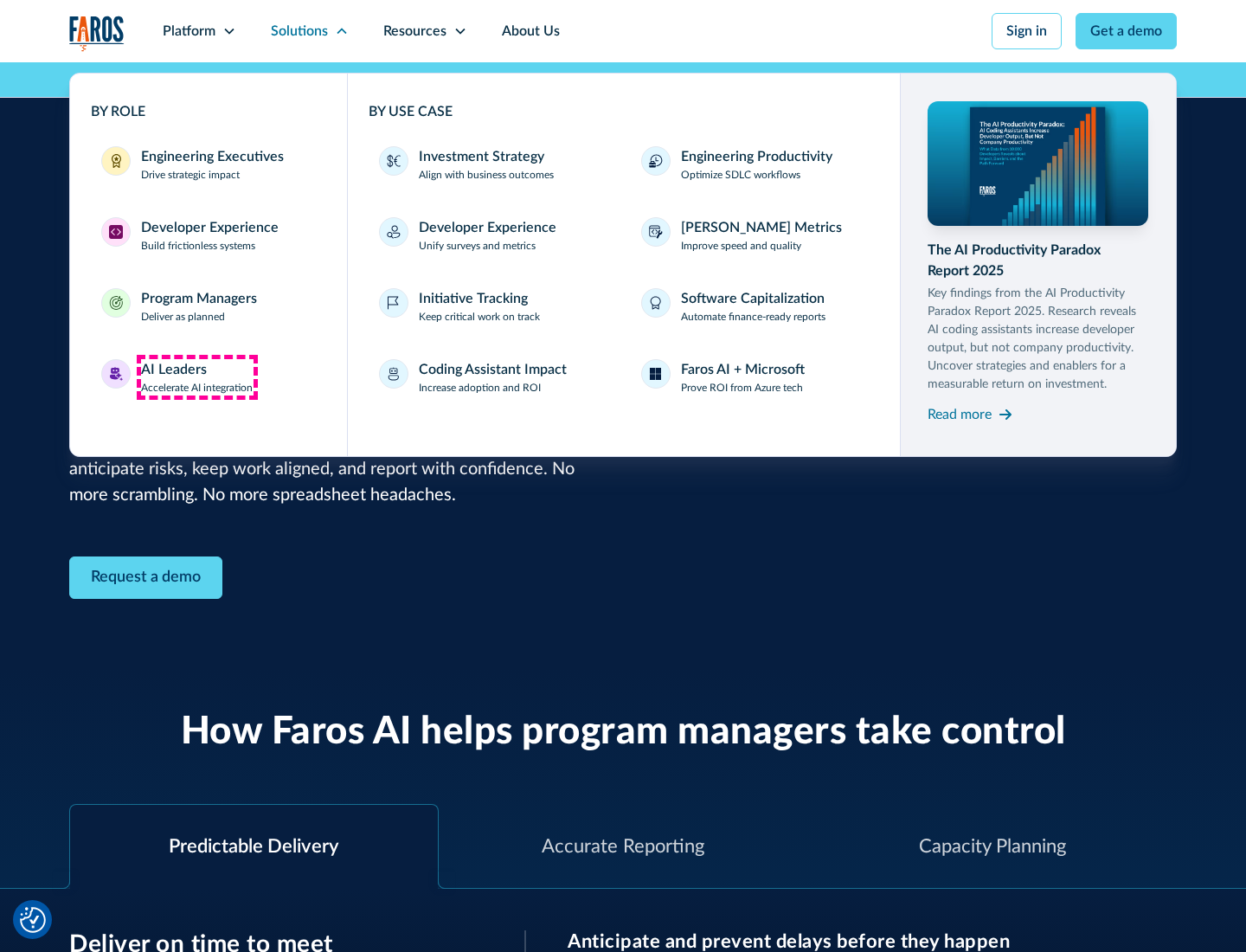
click at [197, 377] on div "AI Leaders" at bounding box center [174, 369] width 66 height 21
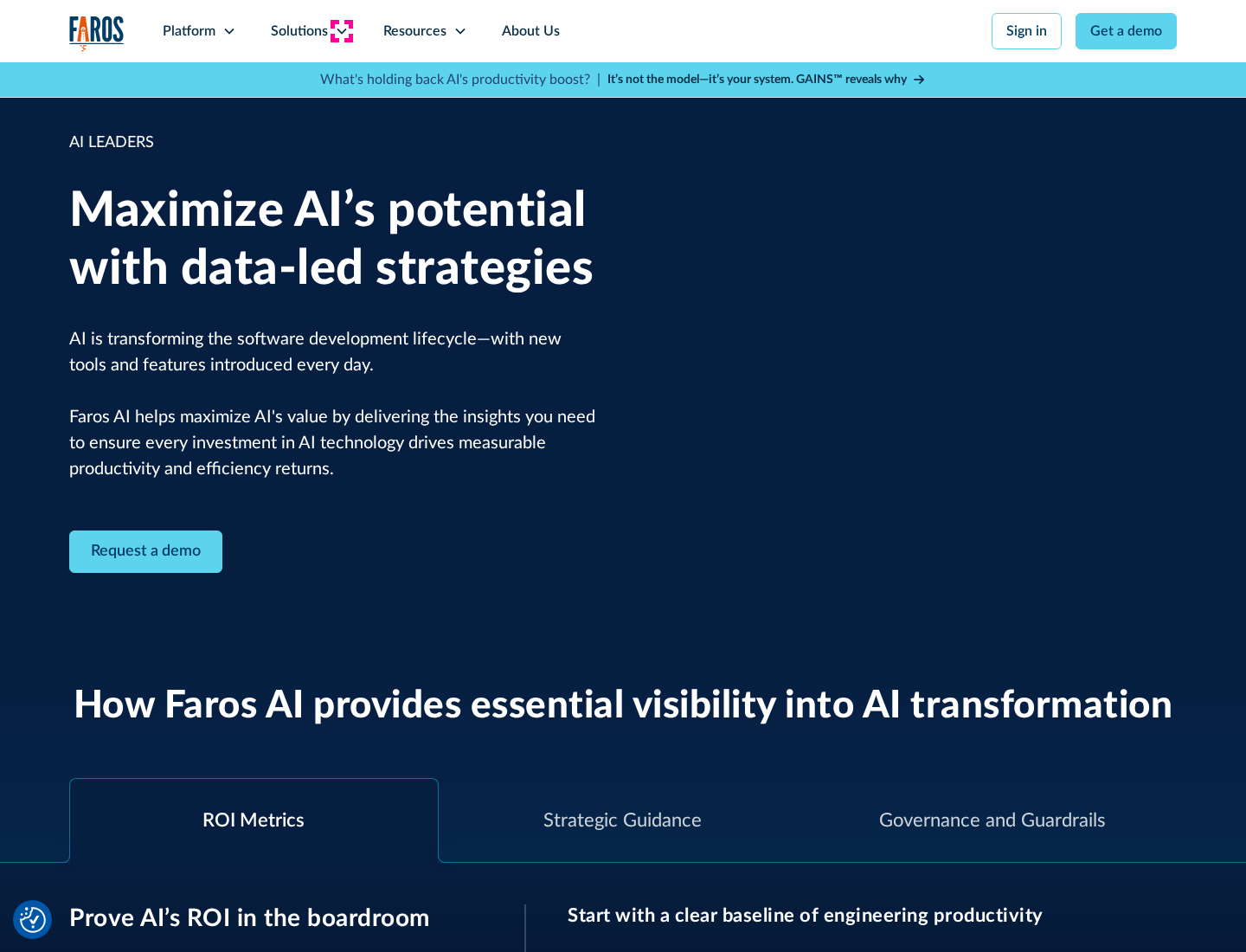
click at [341, 32] on icon at bounding box center [342, 32] width 14 height 14
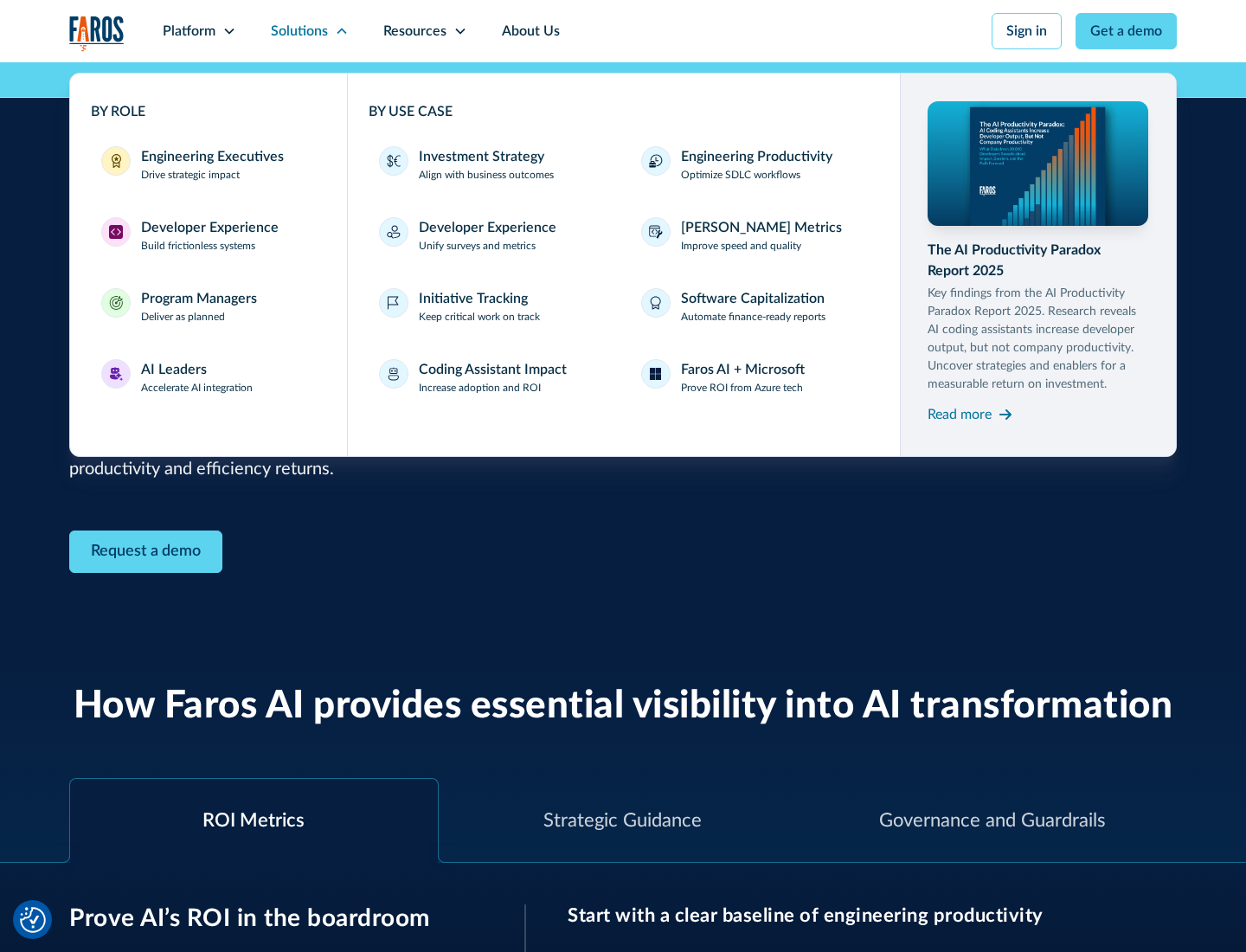
click at [479, 157] on div "Investment Strategy" at bounding box center [481, 157] width 125 height 21
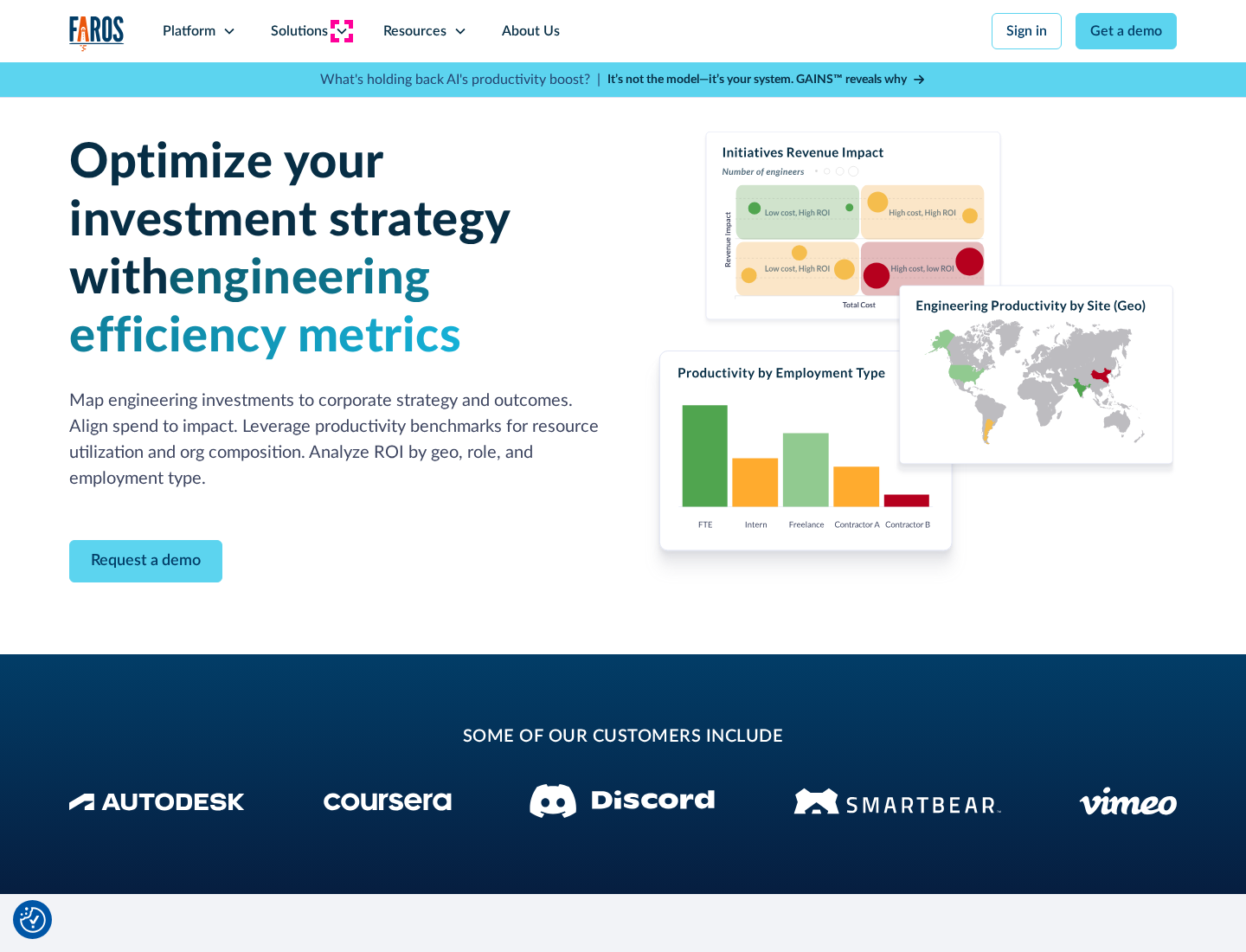
click at [341, 32] on icon at bounding box center [342, 32] width 14 height 14
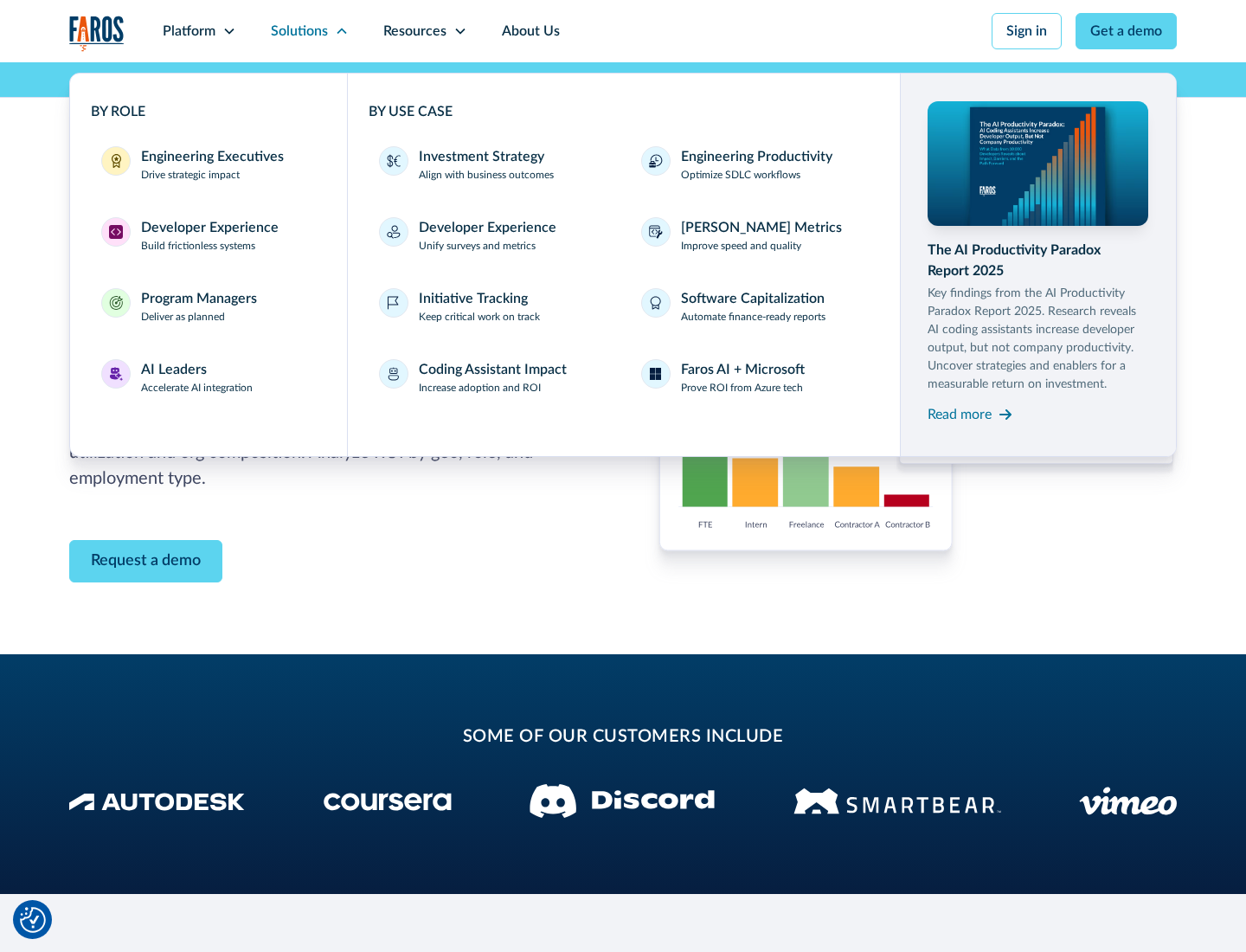
click at [741, 388] on p "Prove ROI from Azure tech" at bounding box center [741, 388] width 122 height 16
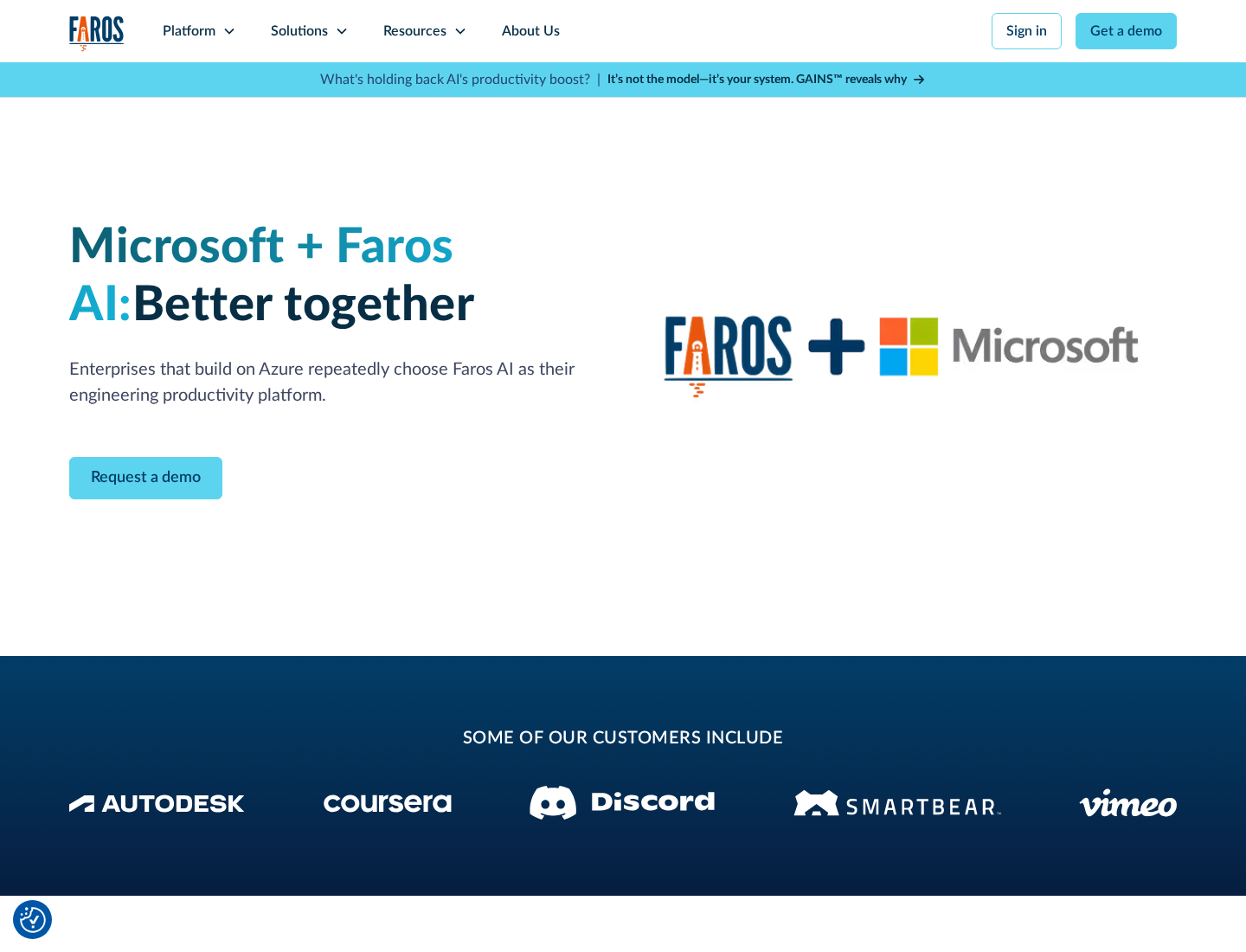
click at [341, 32] on icon at bounding box center [342, 32] width 14 height 14
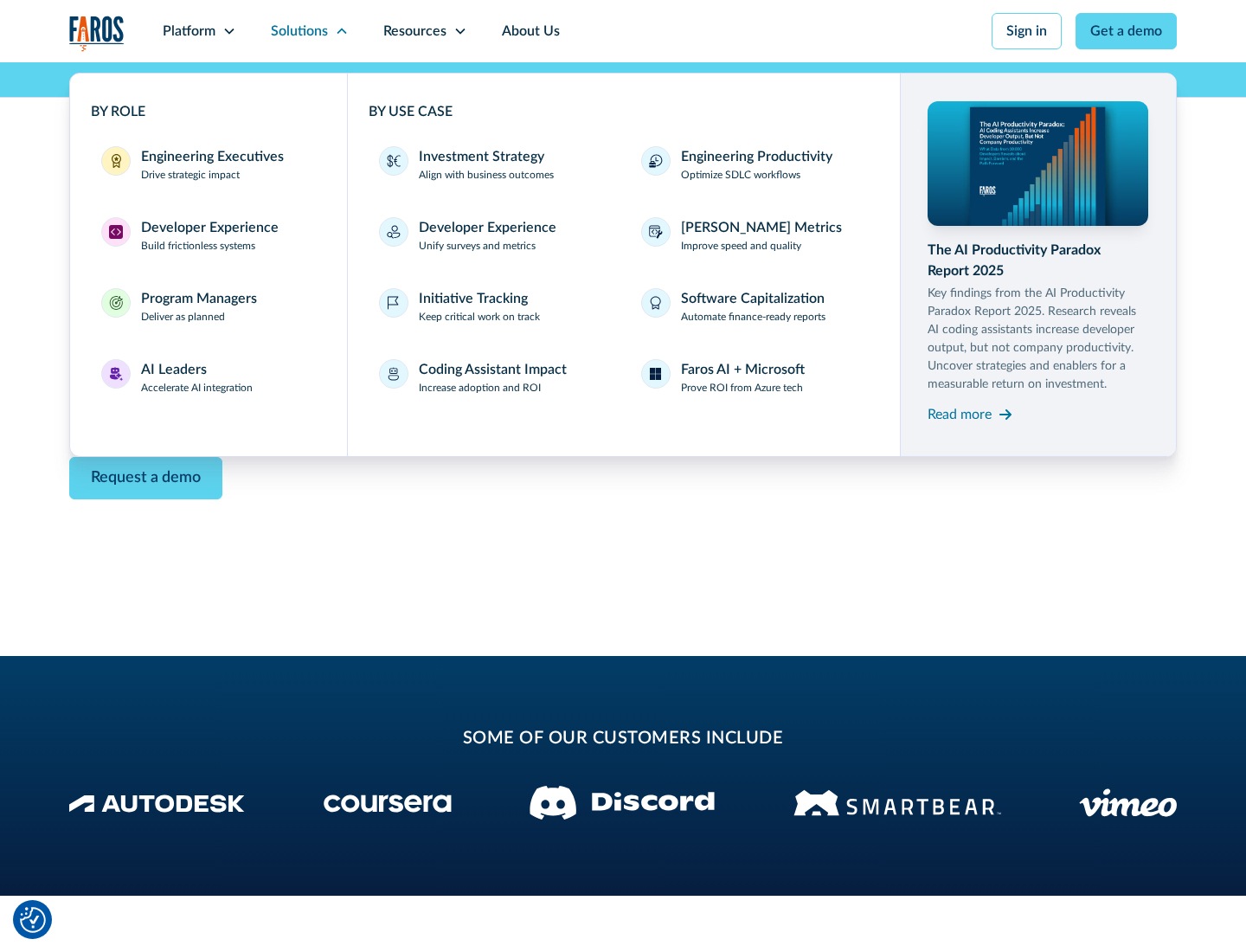
click at [960, 414] on div "Read more" at bounding box center [959, 415] width 64 height 21
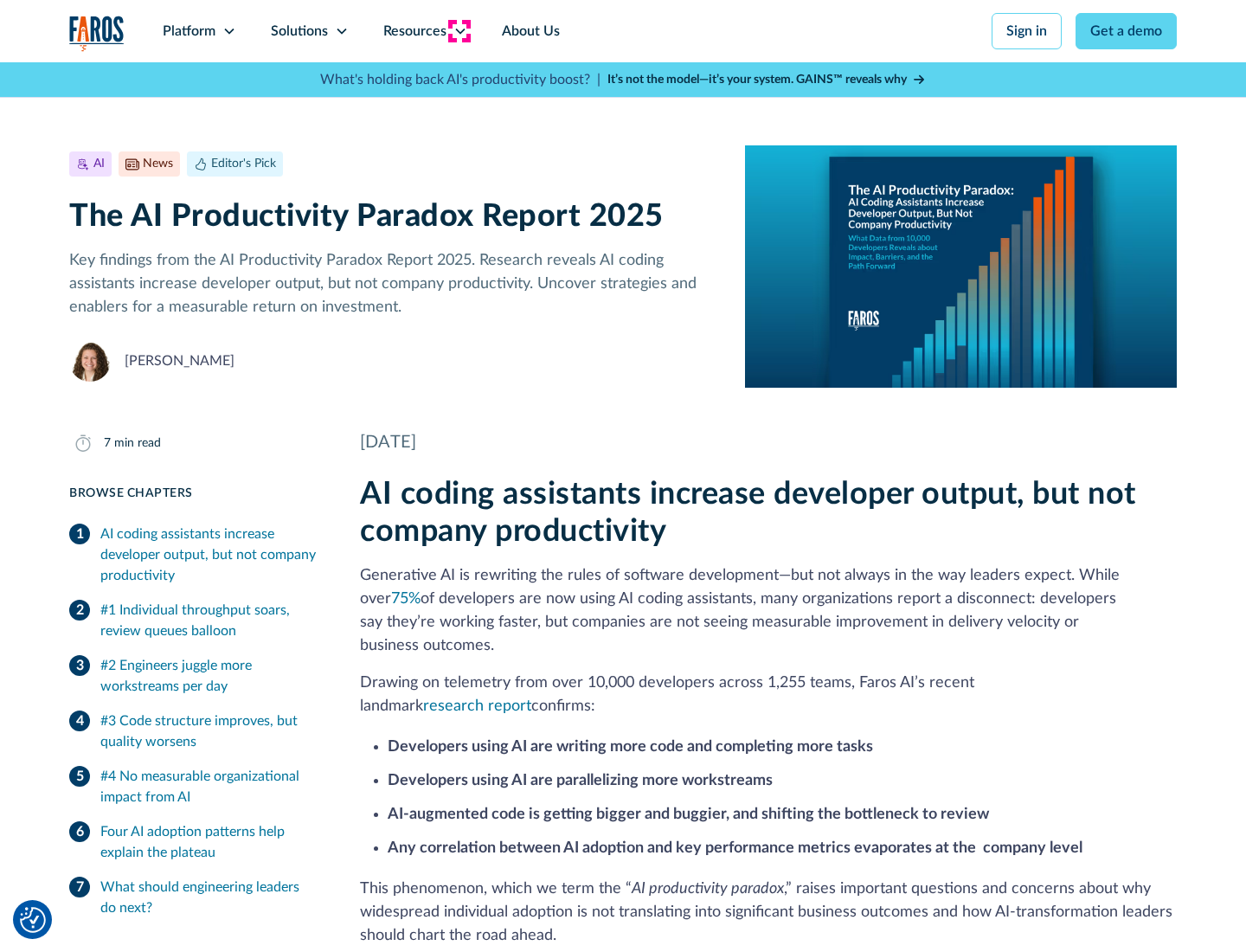
click at [459, 32] on icon at bounding box center [461, 32] width 14 height 14
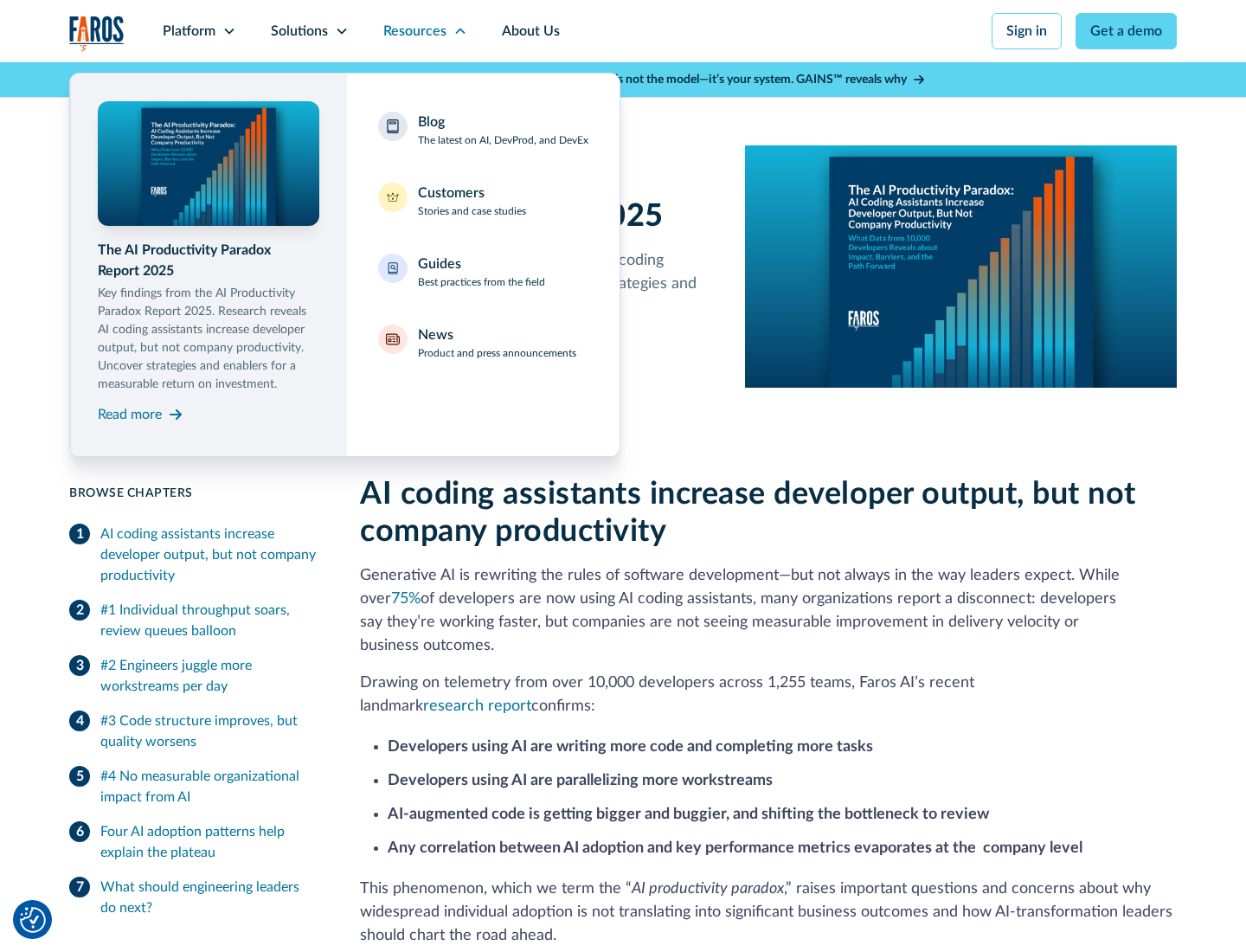
click at [503, 130] on div "Blog The latest on AI, DevProd, and DevEx" at bounding box center [503, 129] width 170 height 36
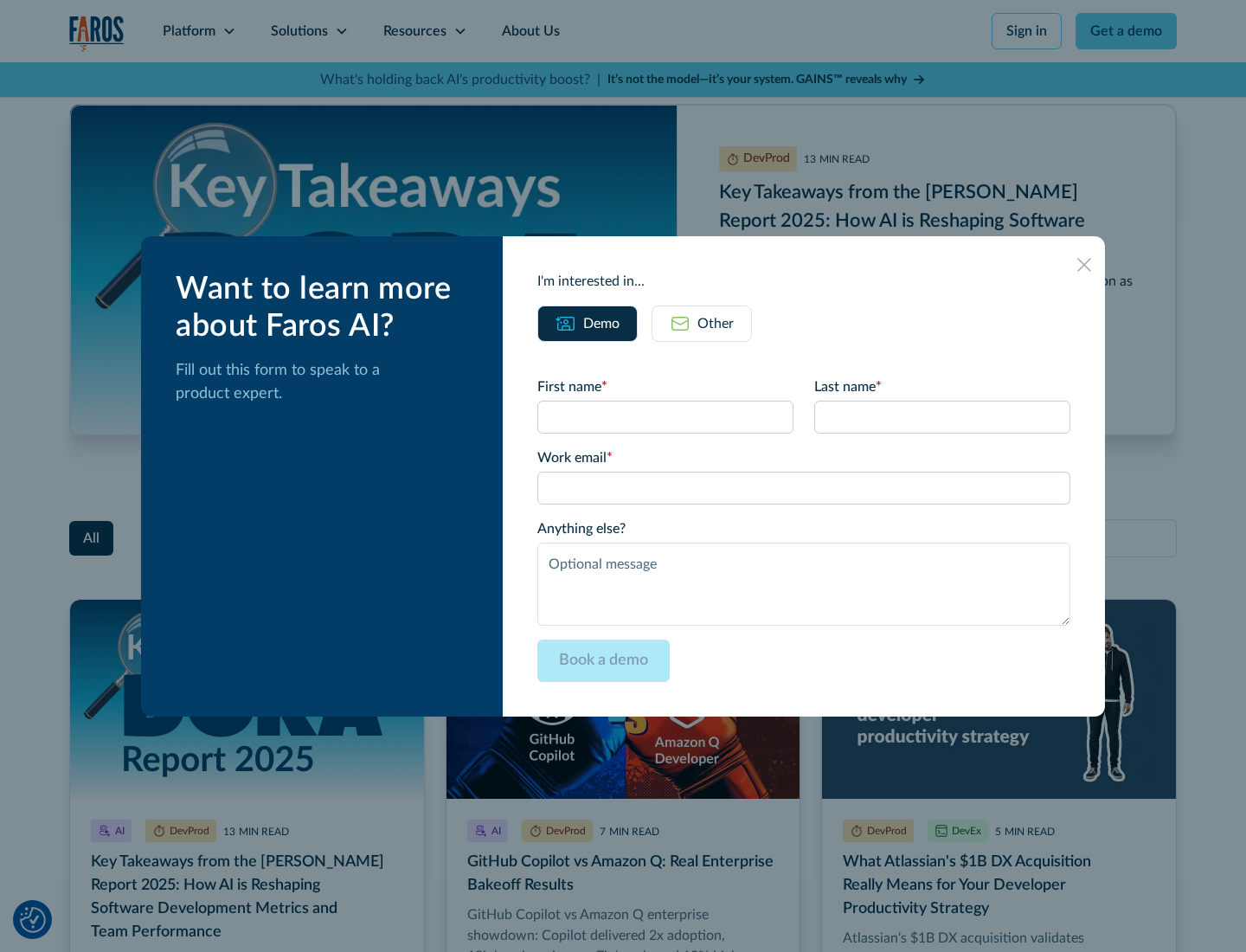
click at [702, 323] on div "Other" at bounding box center [715, 324] width 36 height 21
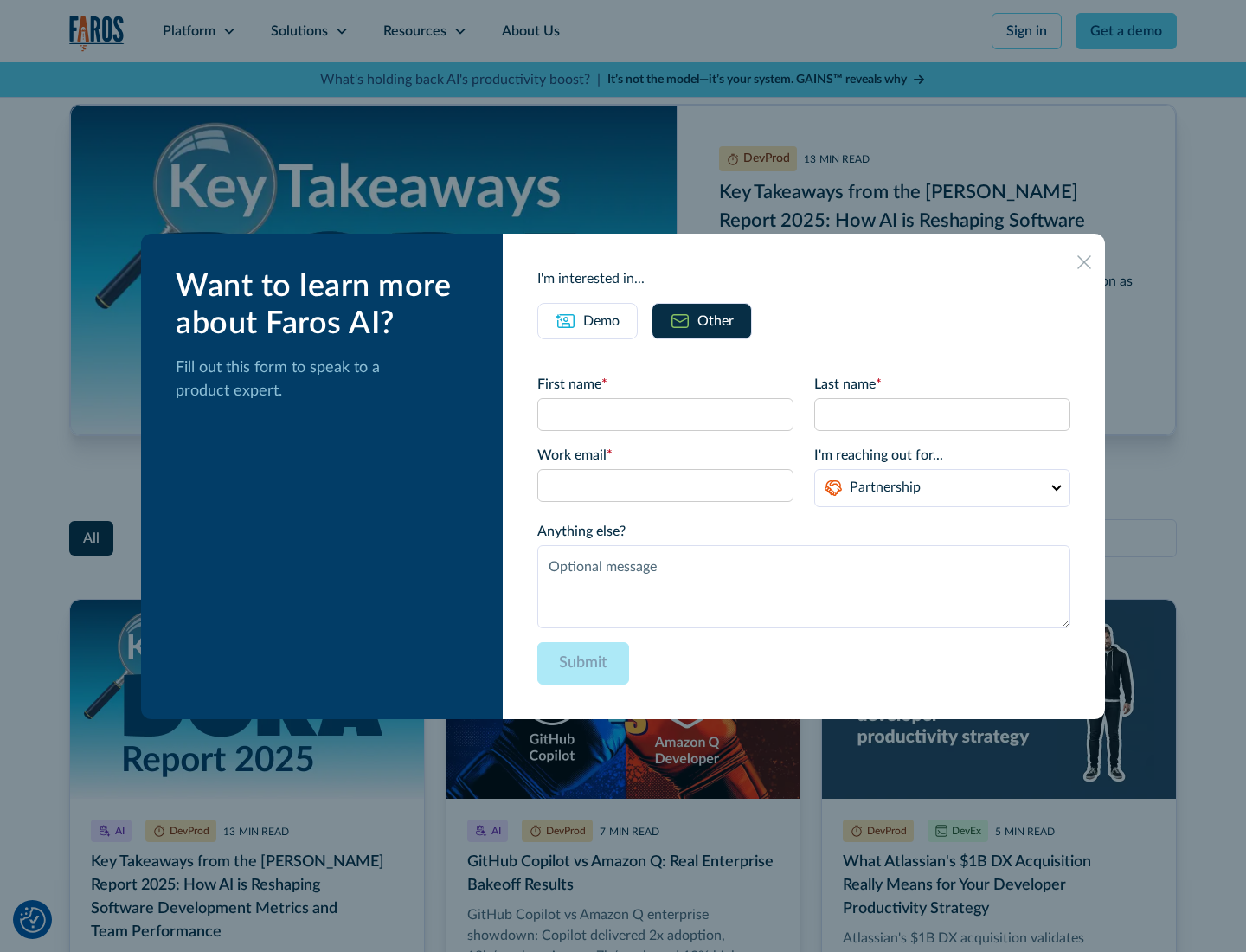
click at [1085, 261] on icon at bounding box center [1085, 262] width 14 height 14
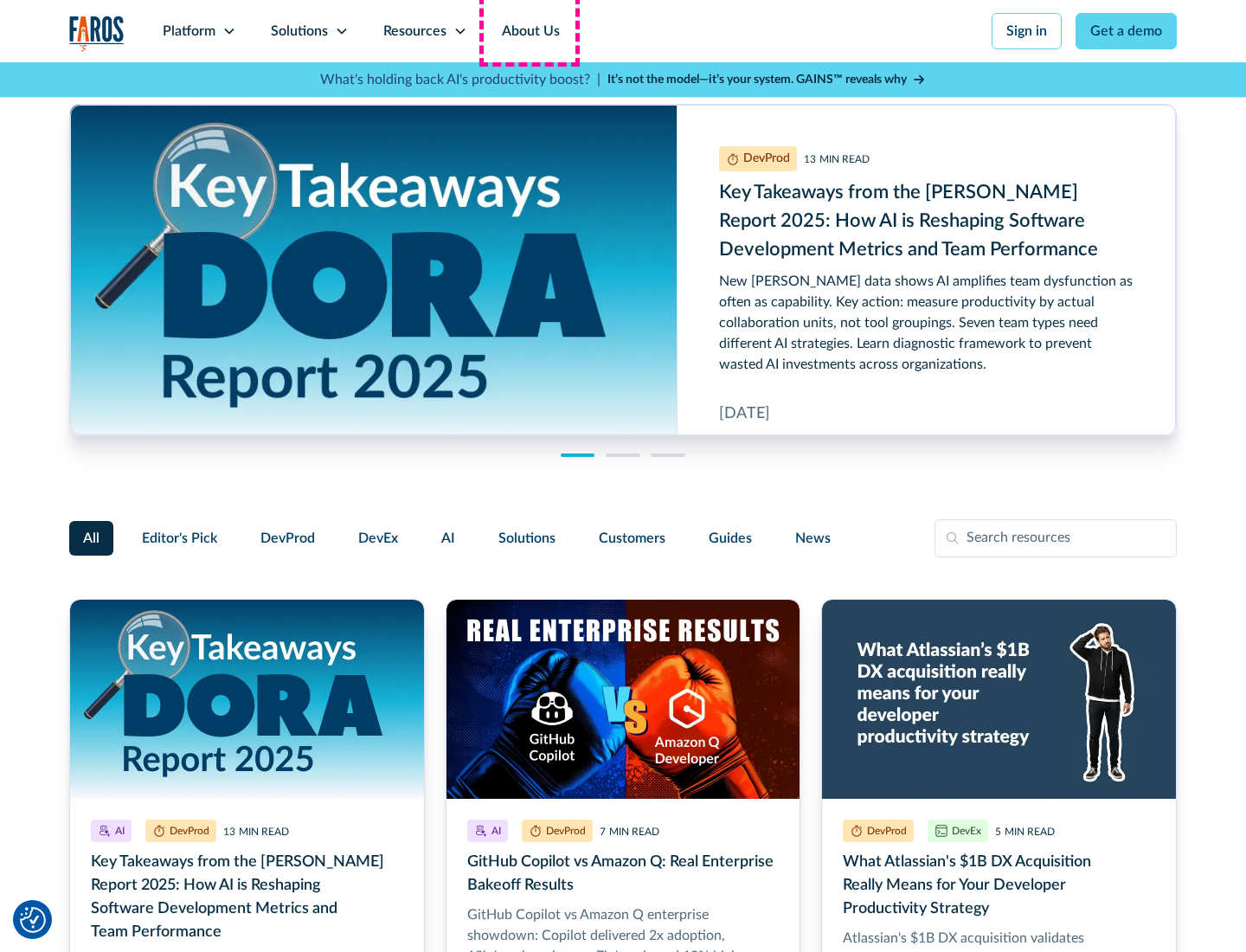
click at [529, 32] on link "About Us" at bounding box center [531, 31] width 93 height 62
